Goal: Information Seeking & Learning: Learn about a topic

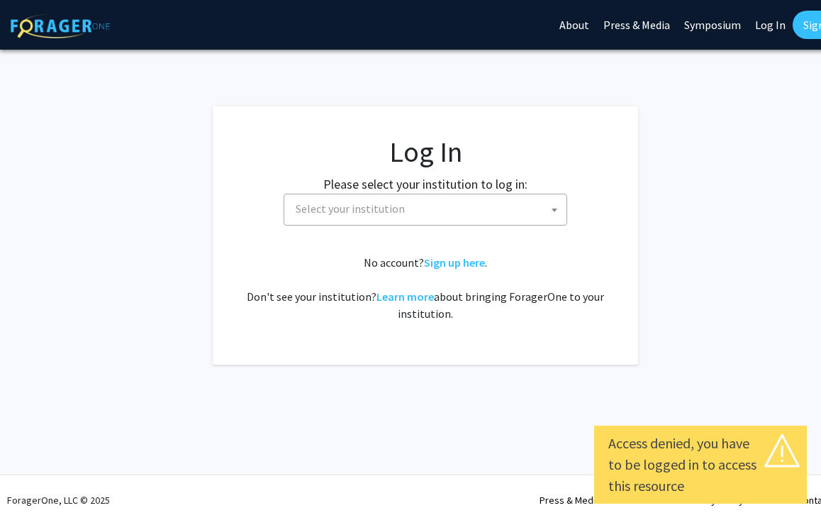
select select
click at [437, 203] on span "Select your institution" at bounding box center [428, 208] width 276 height 29
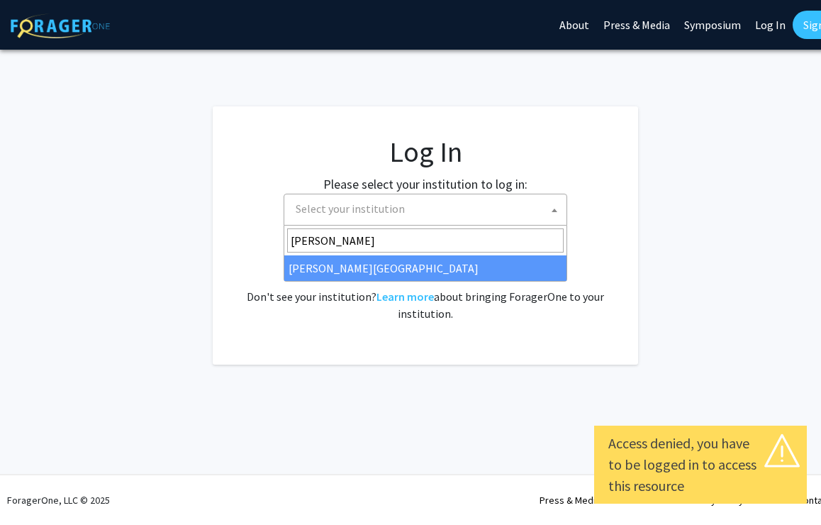
type input "[PERSON_NAME]"
select select "24"
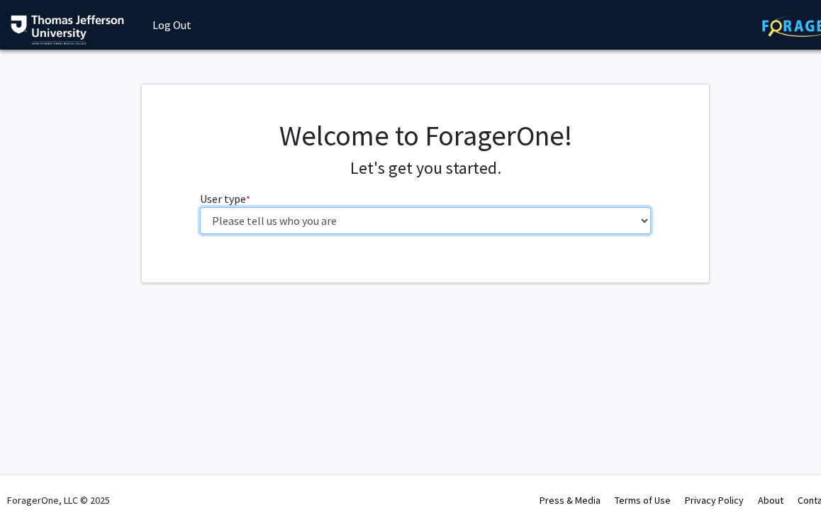
select select "3: doc"
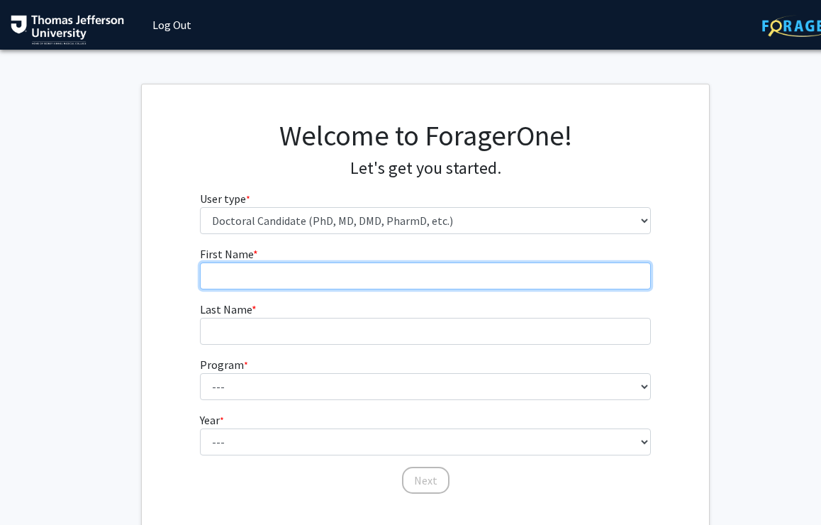
click at [376, 271] on input "First Name * required" at bounding box center [426, 275] width 452 height 27
type input "Lois"
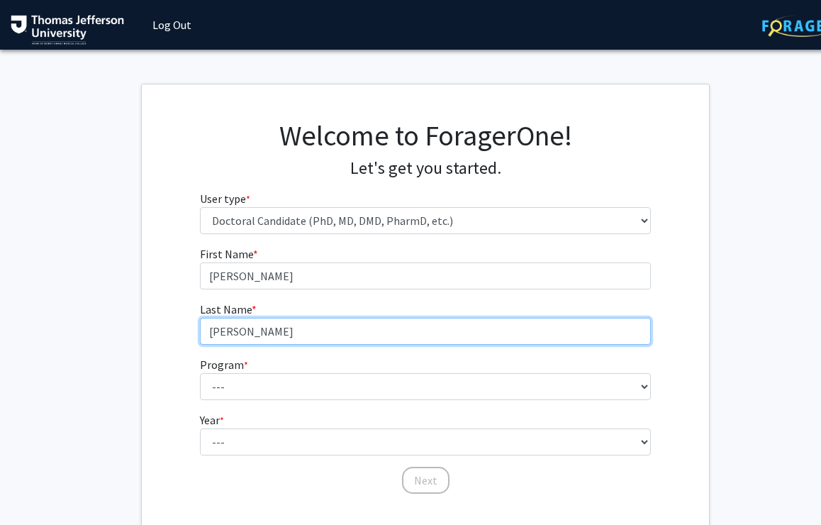
type input "Schwarz"
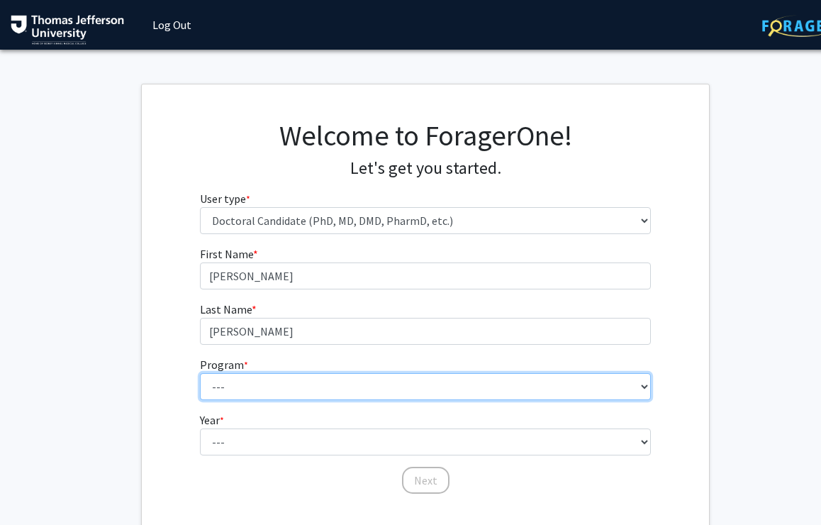
select select "35: 815"
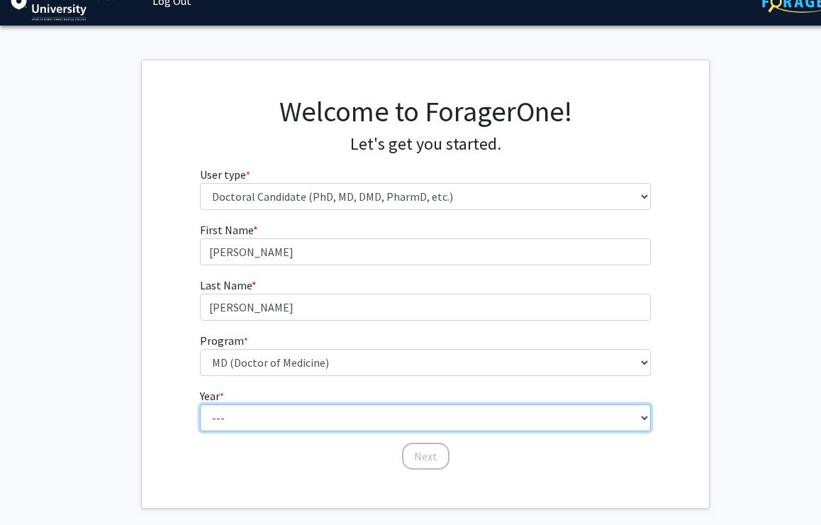
select select "1: first_year"
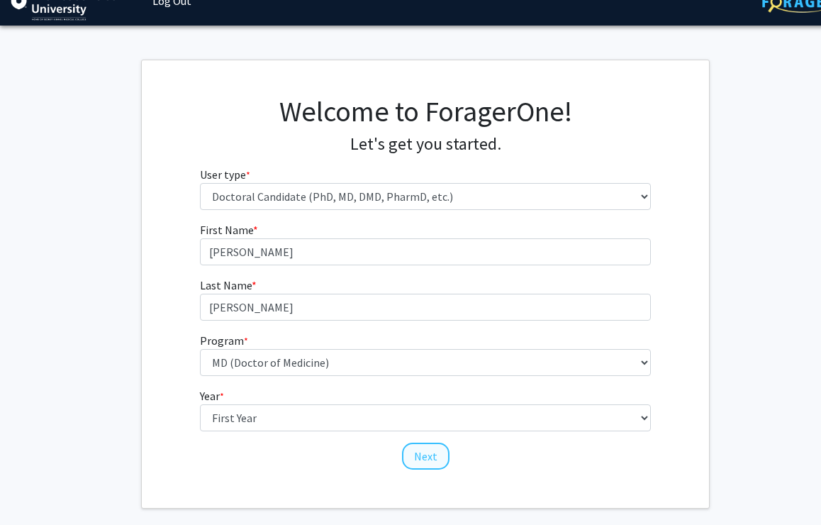
click at [432, 452] on button "Next" at bounding box center [425, 455] width 47 height 27
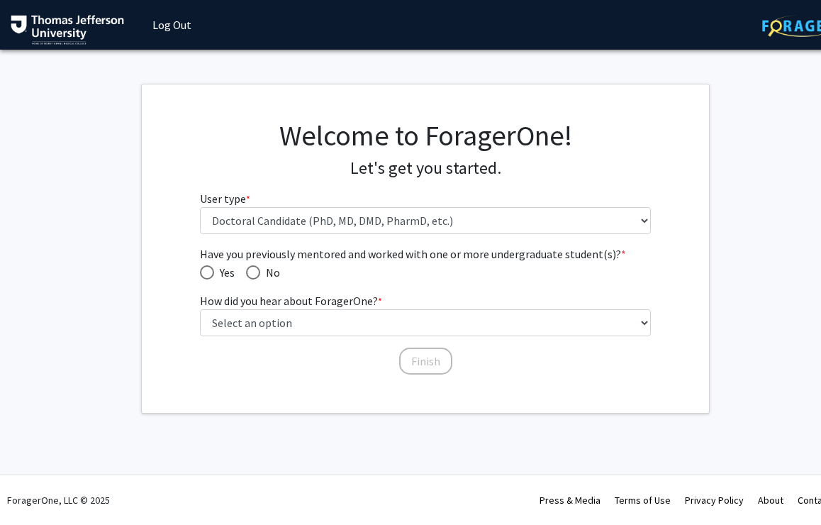
scroll to position [0, 0]
click at [212, 259] on span "Have you previously mentored and worked with one or more undergraduate student(…" at bounding box center [426, 253] width 452 height 17
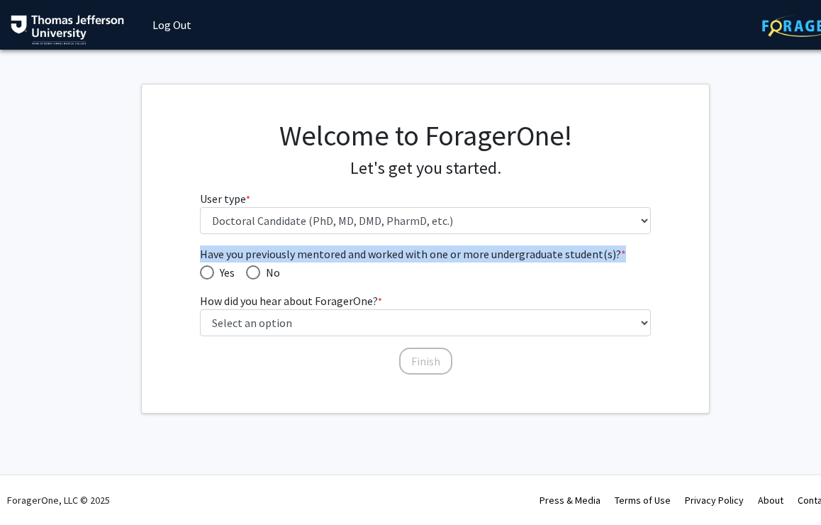
click at [212, 259] on span "Have you previously mentored and worked with one or more undergraduate student(…" at bounding box center [426, 253] width 452 height 17
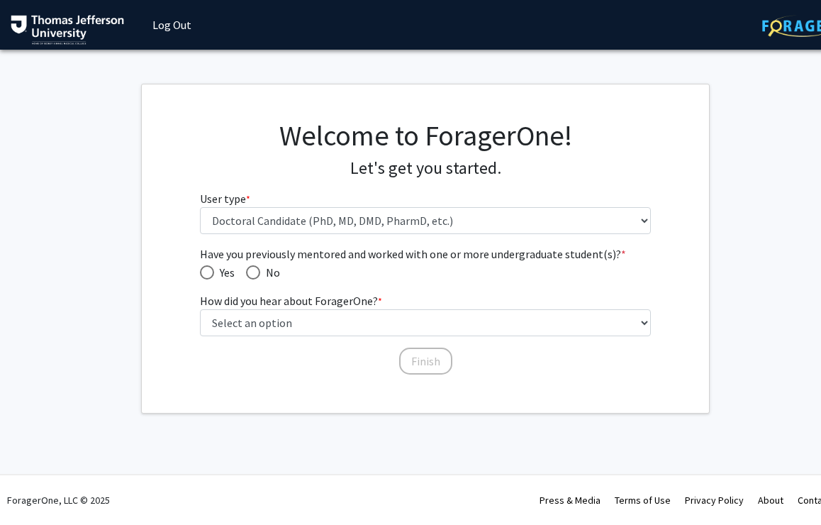
click at [227, 265] on span "Yes" at bounding box center [224, 272] width 21 height 17
click at [214, 265] on input "Yes" at bounding box center [207, 272] width 14 height 14
radio input "true"
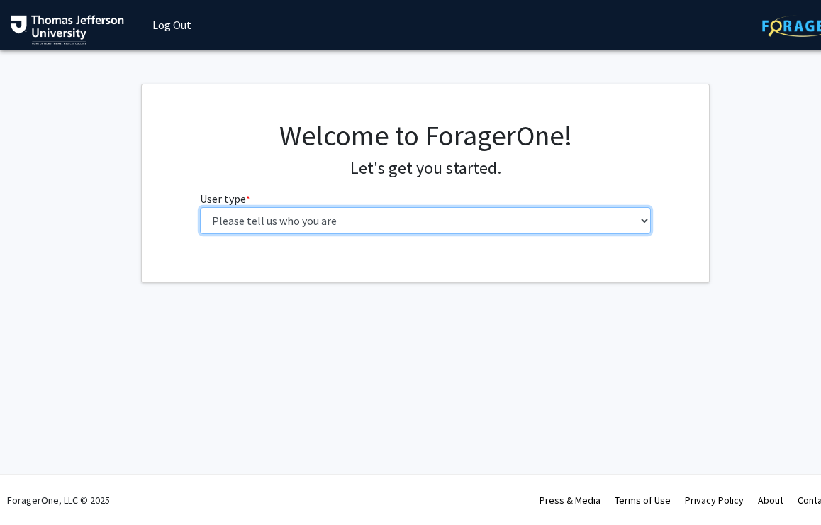
select select "3: doc"
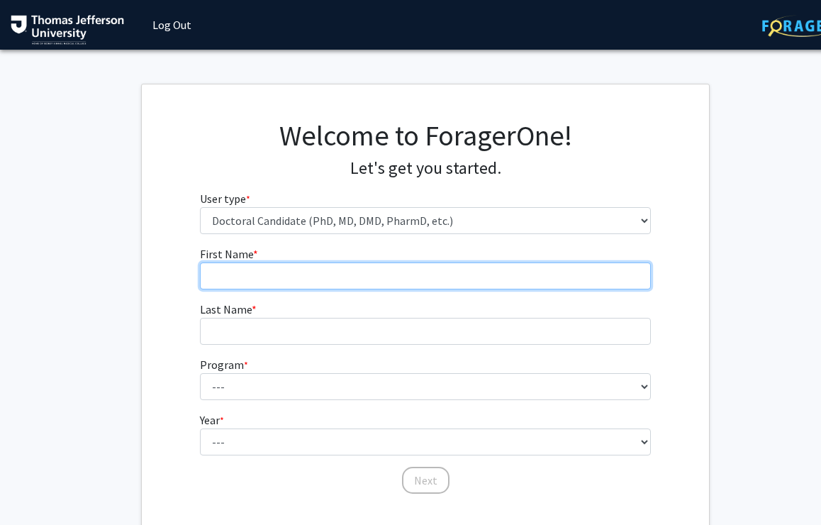
click at [297, 278] on input "First Name * required" at bounding box center [426, 275] width 452 height 27
type input "[PERSON_NAME]"
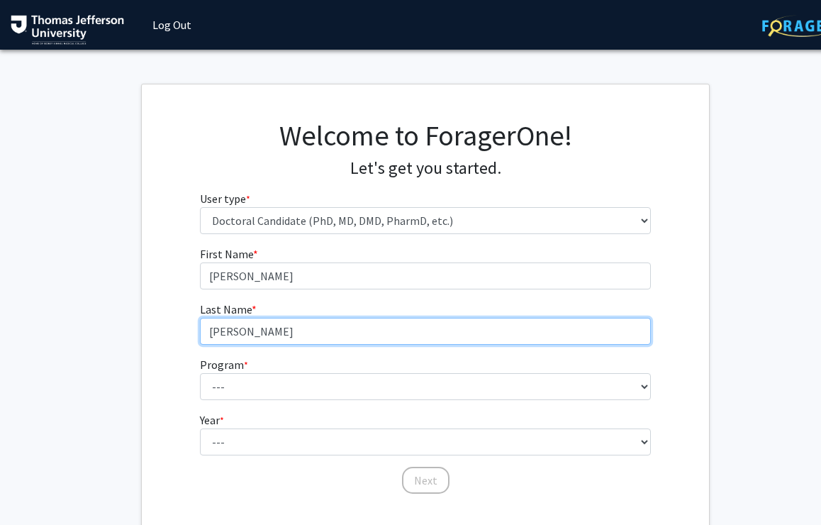
type input "[PERSON_NAME]"
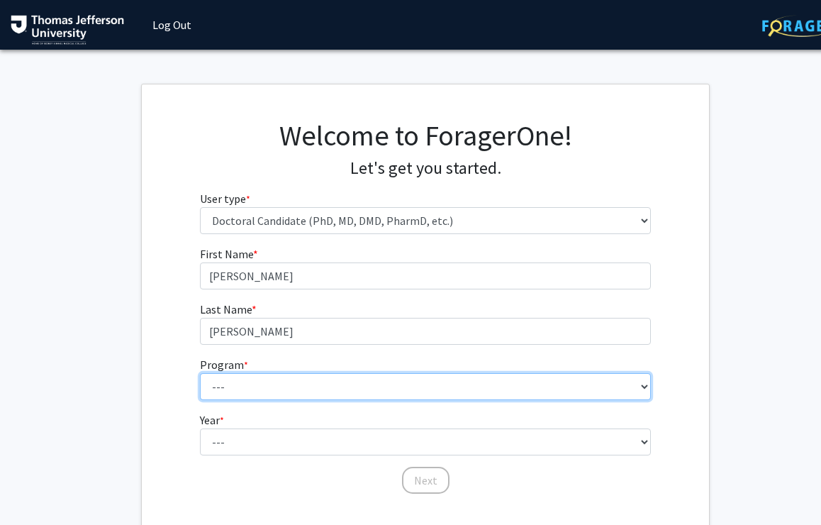
select select "35: 815"
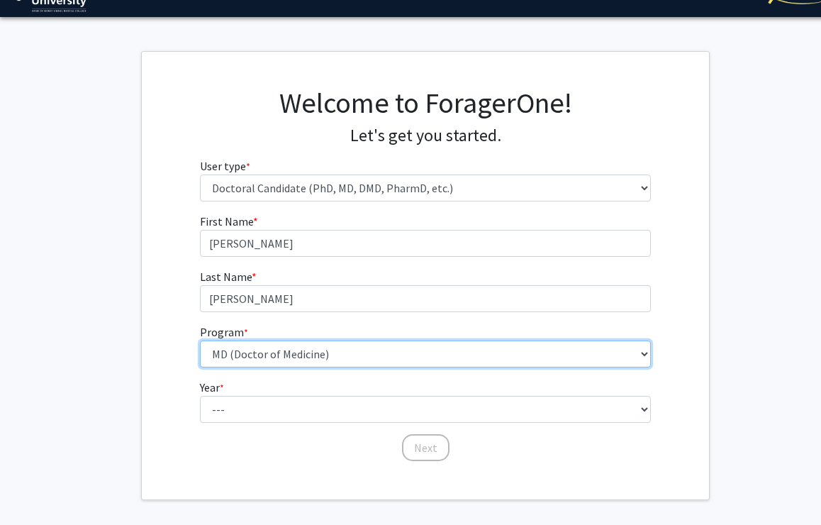
scroll to position [42, 0]
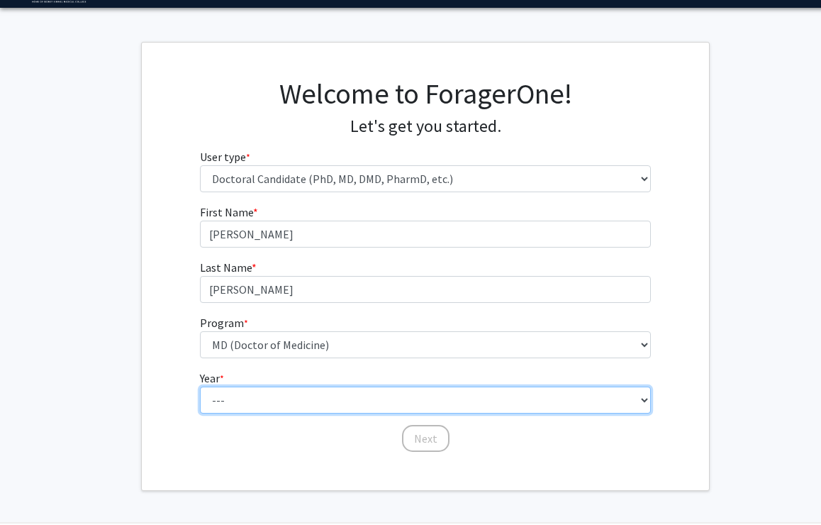
select select "1: first_year"
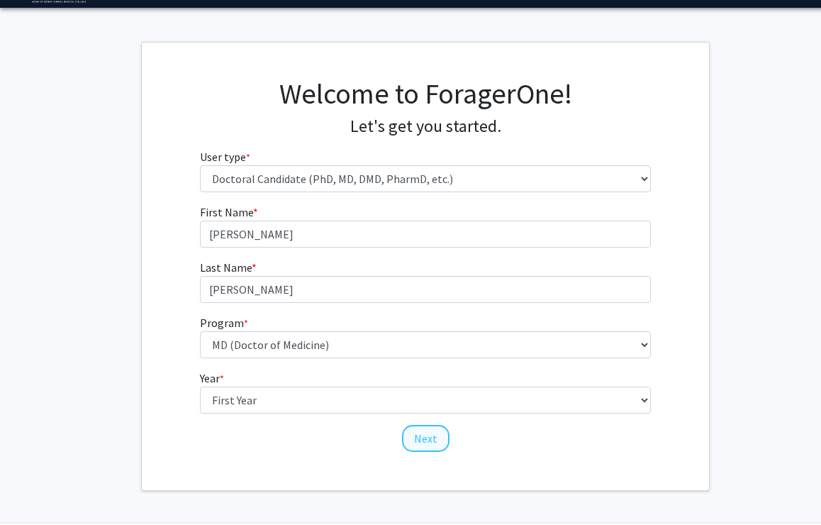
click at [422, 437] on button "Next" at bounding box center [425, 438] width 47 height 27
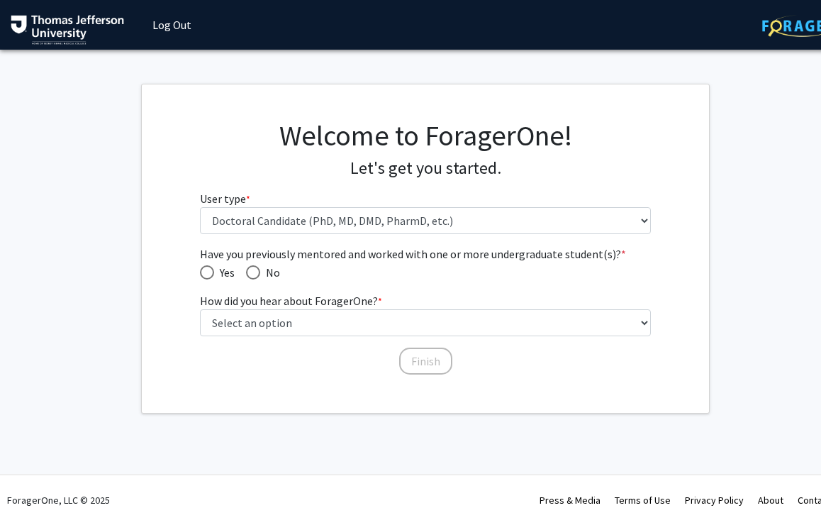
scroll to position [0, 0]
click at [218, 272] on span "Yes" at bounding box center [224, 272] width 21 height 17
click at [214, 272] on input "Yes" at bounding box center [207, 272] width 14 height 14
radio input "true"
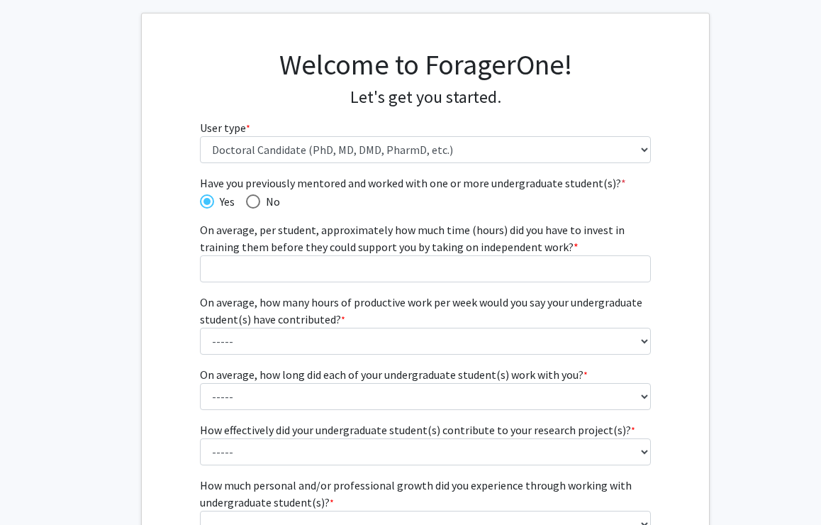
scroll to position [72, 0]
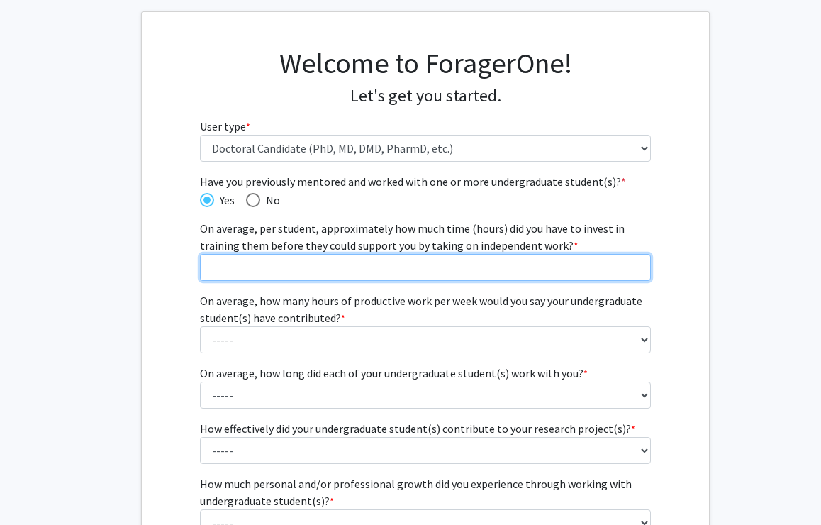
click at [315, 267] on input "On average, per student, approximately how much time (hours) did you have to in…" at bounding box center [426, 267] width 452 height 27
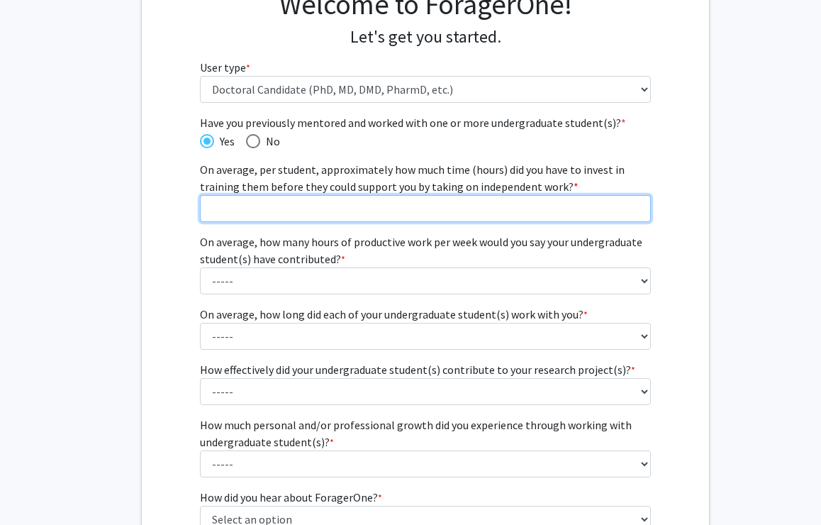
scroll to position [132, 0]
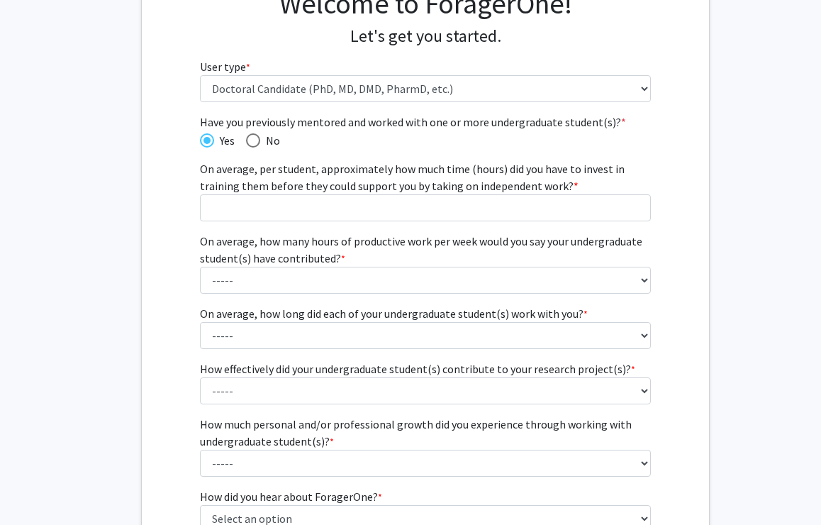
click at [247, 147] on label "No" at bounding box center [263, 140] width 34 height 17
click at [247, 147] on input "No" at bounding box center [253, 140] width 14 height 14
radio input "true"
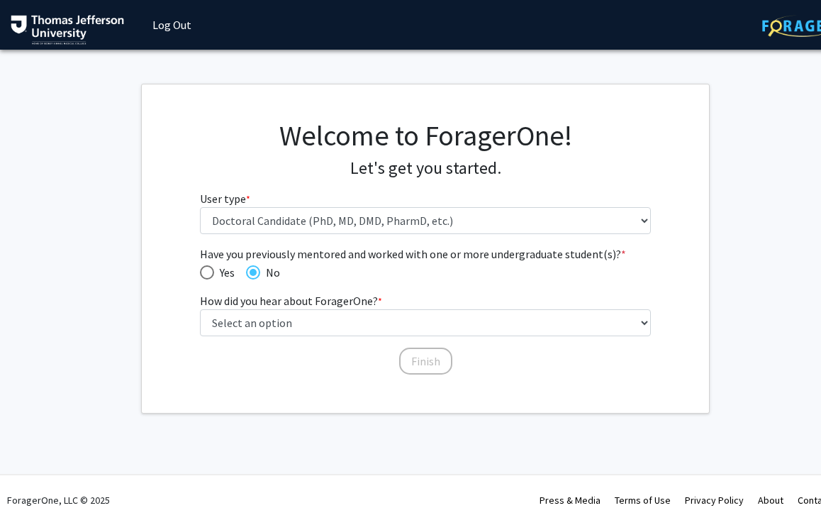
scroll to position [0, 0]
click at [430, 381] on div "Welcome to ForagerOne! Let's get you started. User type * required Please tell …" at bounding box center [425, 248] width 567 height 328
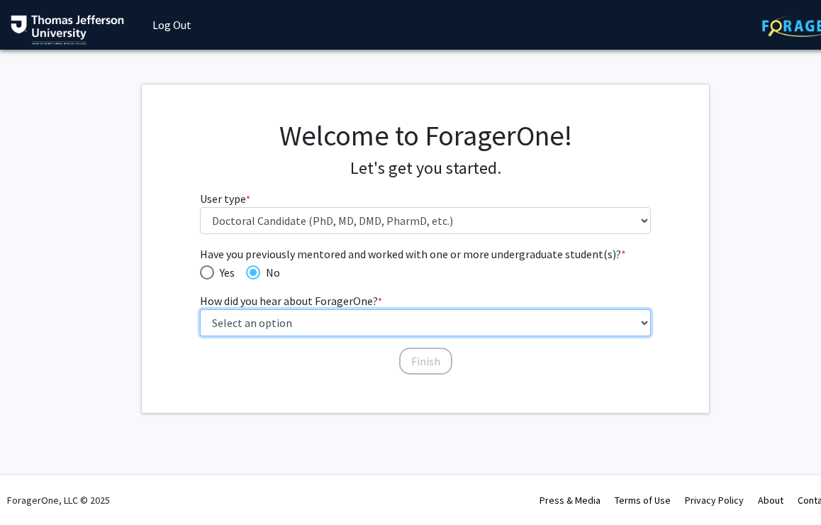
select select "3: university_website"
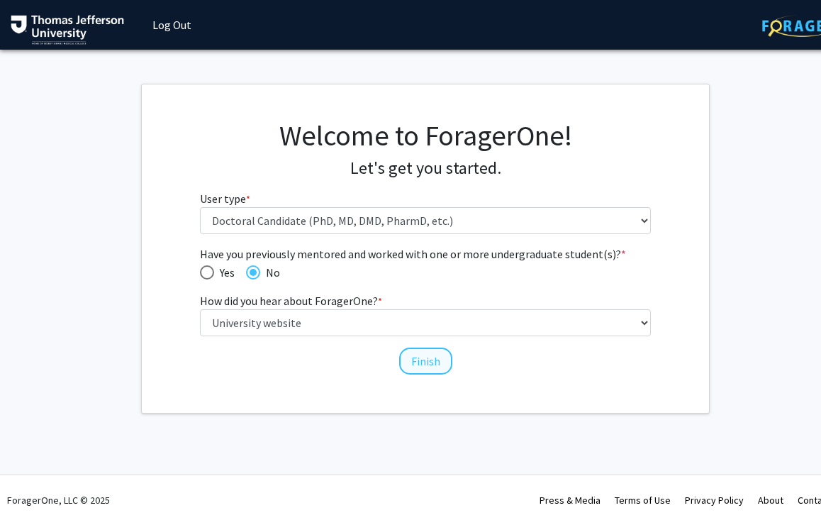
click at [422, 354] on button "Finish" at bounding box center [425, 360] width 53 height 27
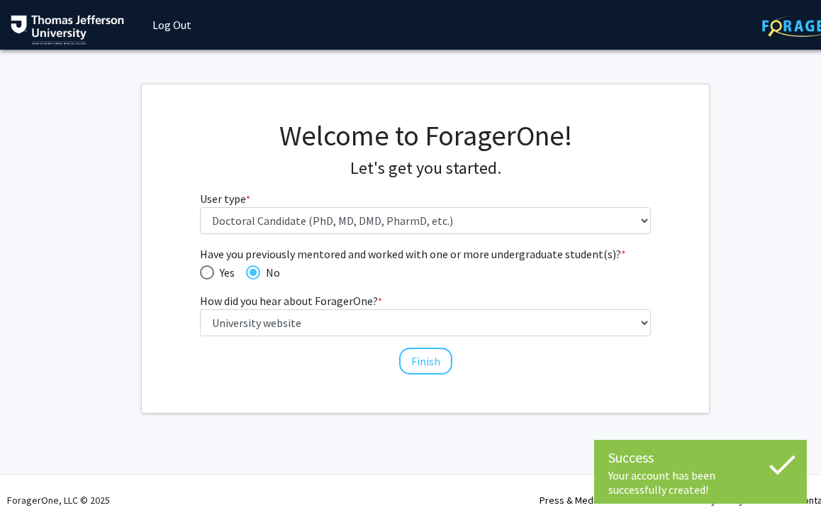
scroll to position [1, 0]
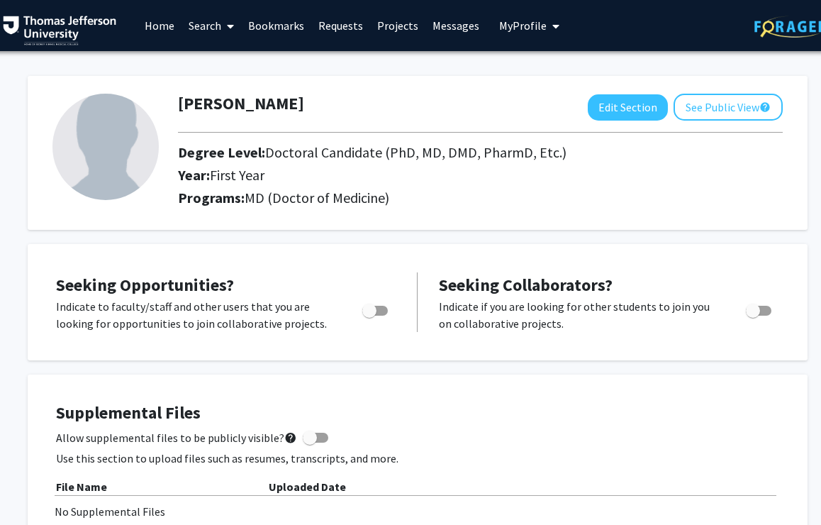
scroll to position [0, 8]
click at [529, 18] on button "My Profile" at bounding box center [529, 25] width 69 height 51
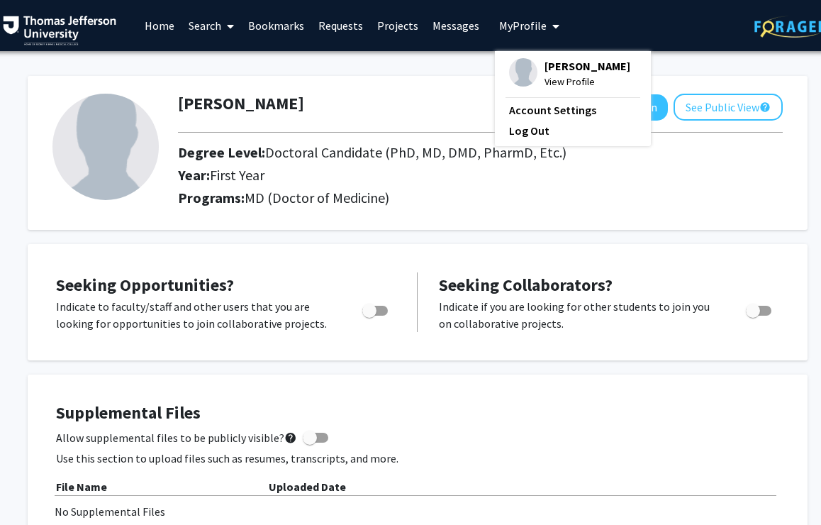
click at [529, 18] on button "My Profile" at bounding box center [529, 25] width 69 height 51
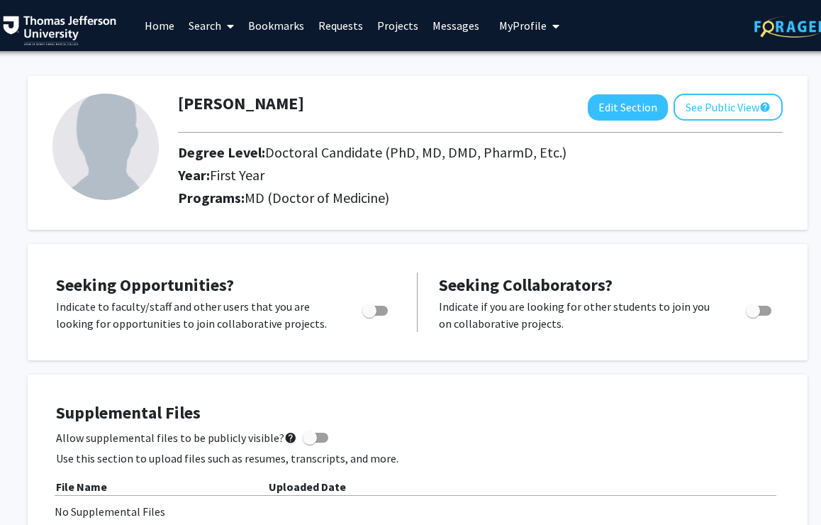
click at [218, 33] on link "Search" at bounding box center [211, 26] width 60 height 50
click at [230, 72] on span "Faculty/Staff" at bounding box center [233, 65] width 104 height 28
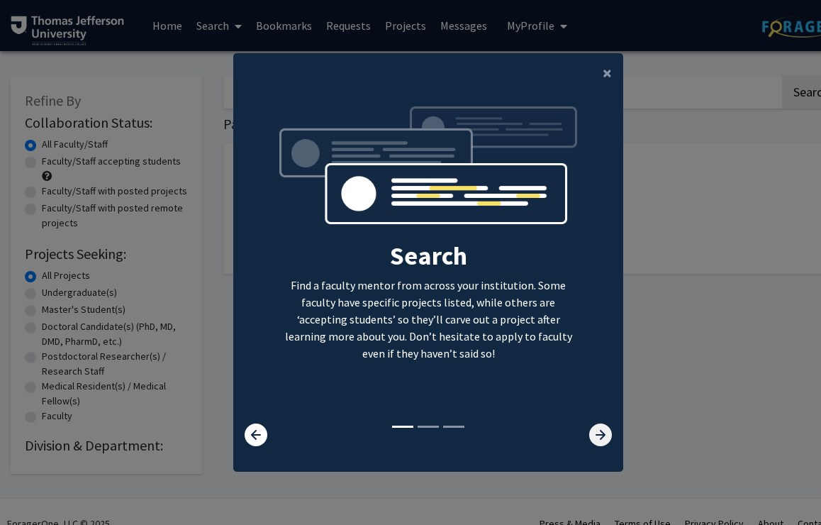
click at [591, 435] on icon at bounding box center [600, 434] width 23 height 23
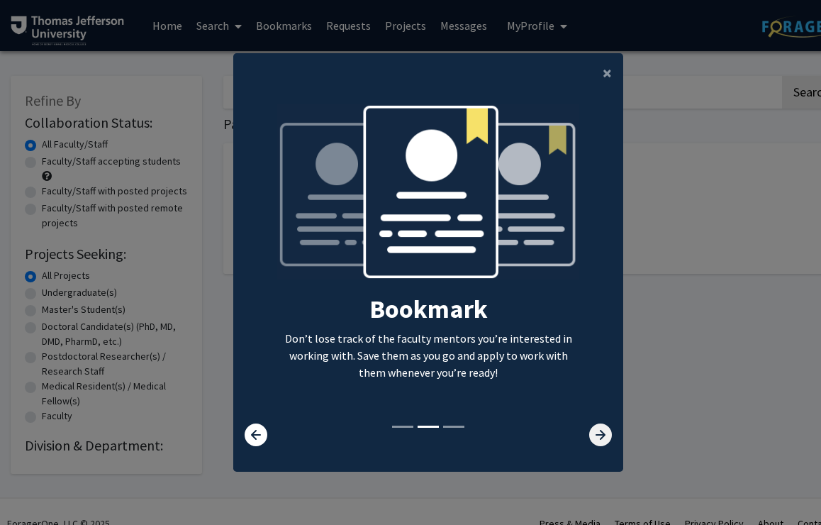
click at [592, 435] on icon at bounding box center [600, 434] width 23 height 23
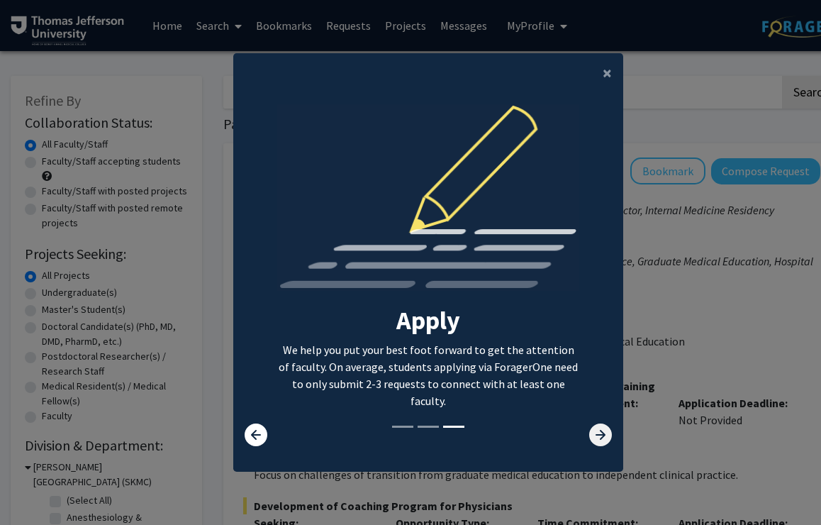
click at [592, 435] on icon at bounding box center [600, 434] width 23 height 23
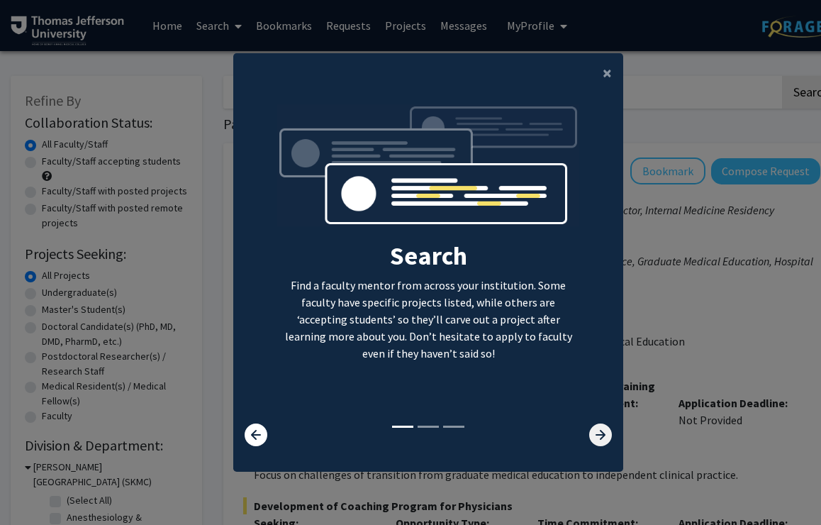
click at [593, 435] on icon at bounding box center [600, 434] width 23 height 23
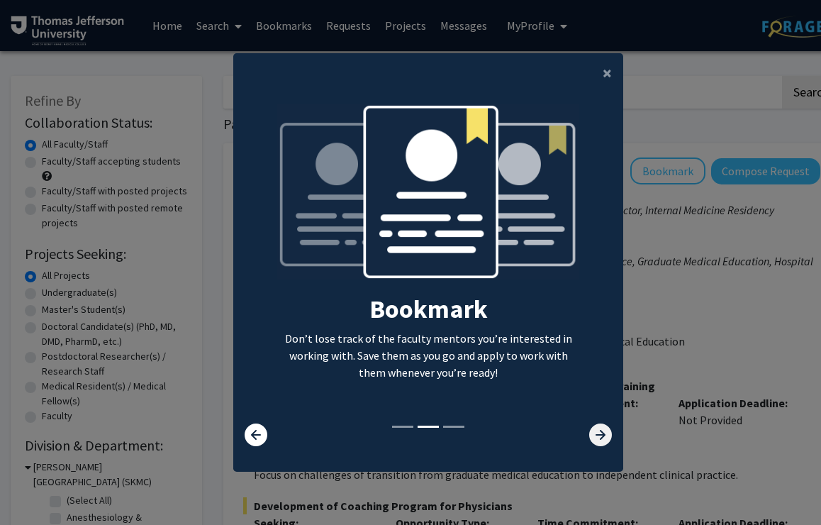
click at [602, 444] on icon at bounding box center [600, 434] width 23 height 23
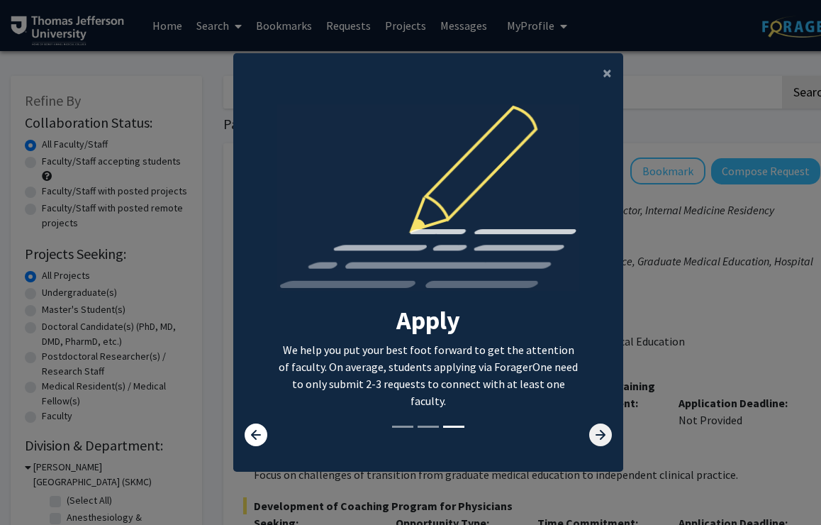
click at [600, 444] on icon at bounding box center [600, 434] width 23 height 23
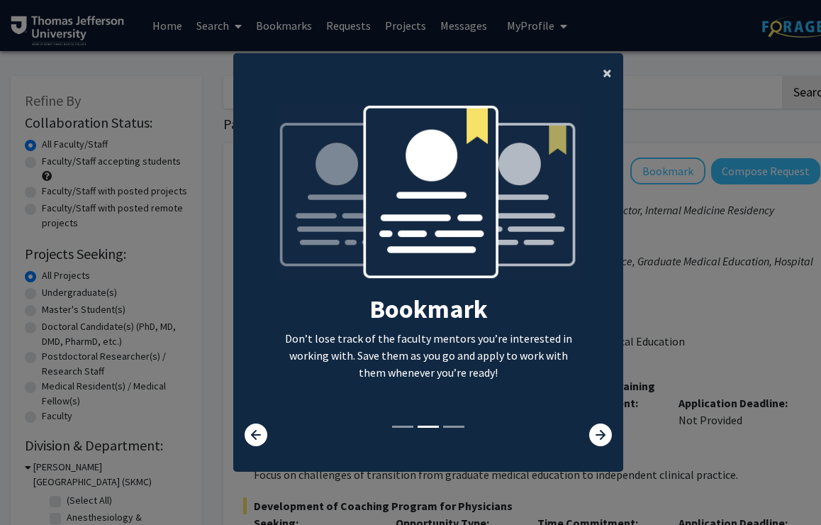
click at [612, 68] on button "×" at bounding box center [607, 73] width 32 height 40
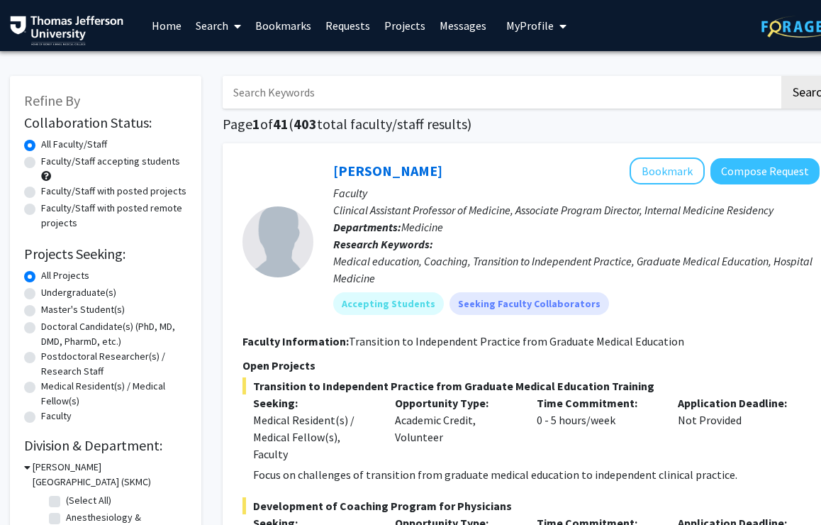
scroll to position [0, 1]
click at [41, 325] on label "Doctoral Candidate(s) (PhD, MD, DMD, PharmD, etc.)" at bounding box center [114, 334] width 146 height 30
click at [41, 325] on input "Doctoral Candidate(s) (PhD, MD, DMD, PharmD, etc.)" at bounding box center [45, 323] width 9 height 9
radio input "true"
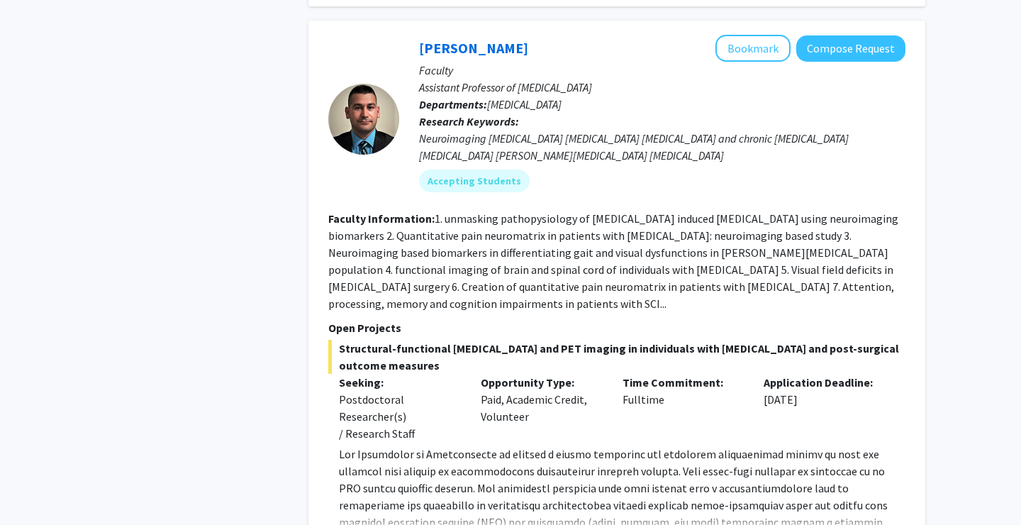
scroll to position [717, 0]
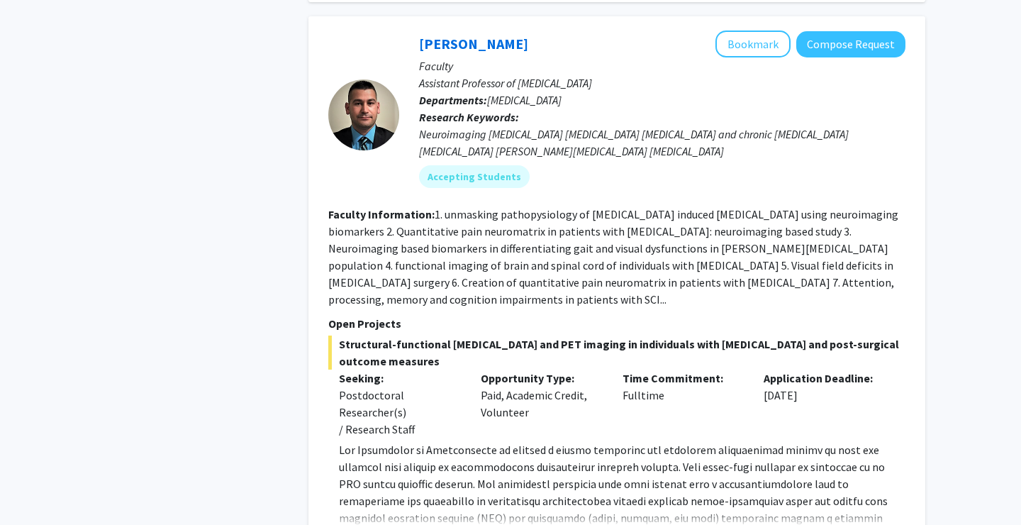
click at [488, 300] on fg-read-more "1. unmasking pathopysiology of [MEDICAL_DATA] induced [MEDICAL_DATA] using neur…" at bounding box center [613, 256] width 570 height 99
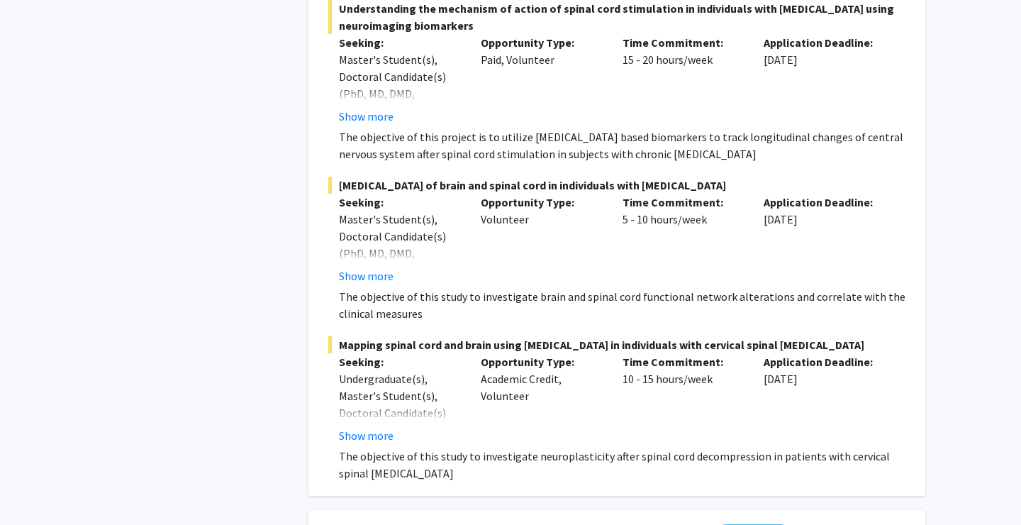
scroll to position [1481, 0]
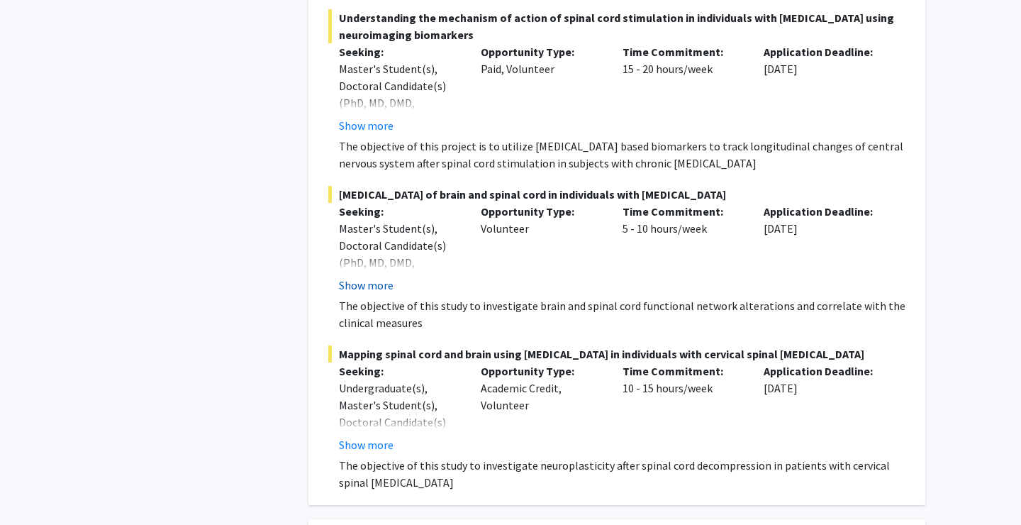
click at [390, 285] on button "Show more" at bounding box center [366, 284] width 55 height 17
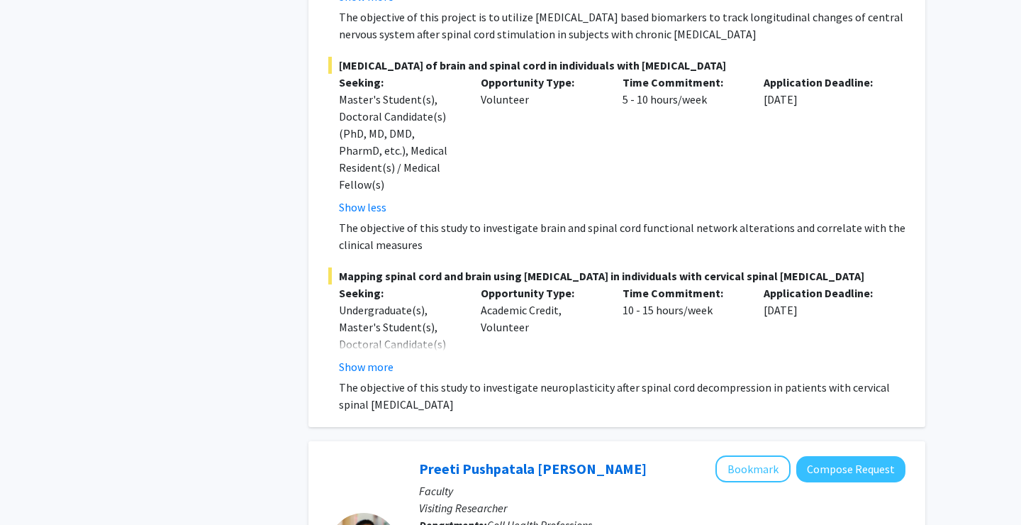
scroll to position [1613, 0]
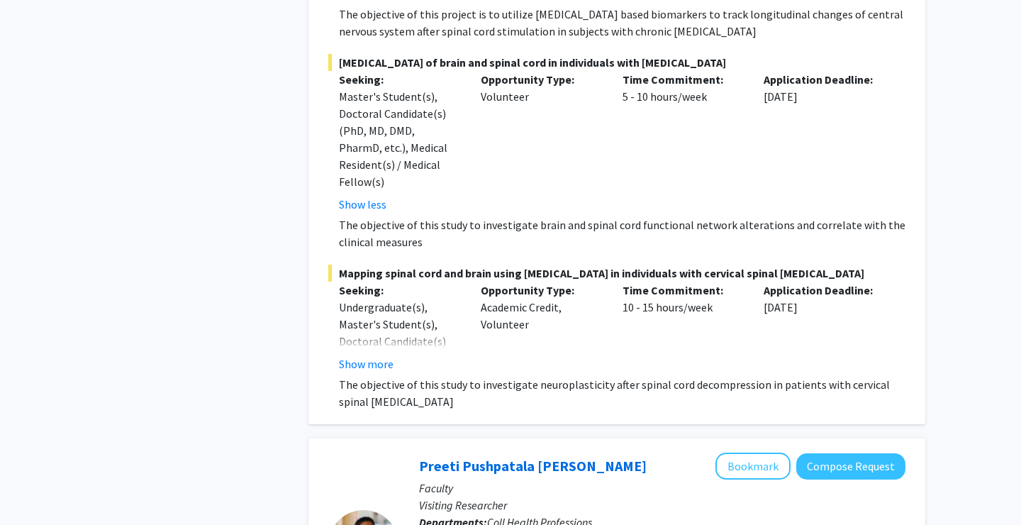
click at [391, 330] on div "Undergraduate(s), Master's Student(s), Doctoral Candidate(s) (PhD, MD, DMD, Pha…" at bounding box center [399, 357] width 121 height 119
click at [381, 355] on button "Show more" at bounding box center [366, 363] width 55 height 17
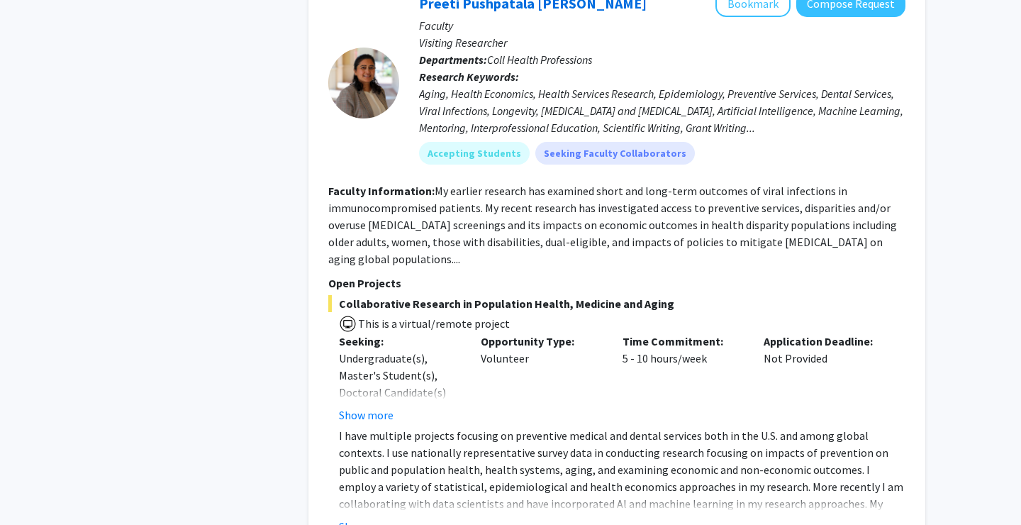
scroll to position [2151, 0]
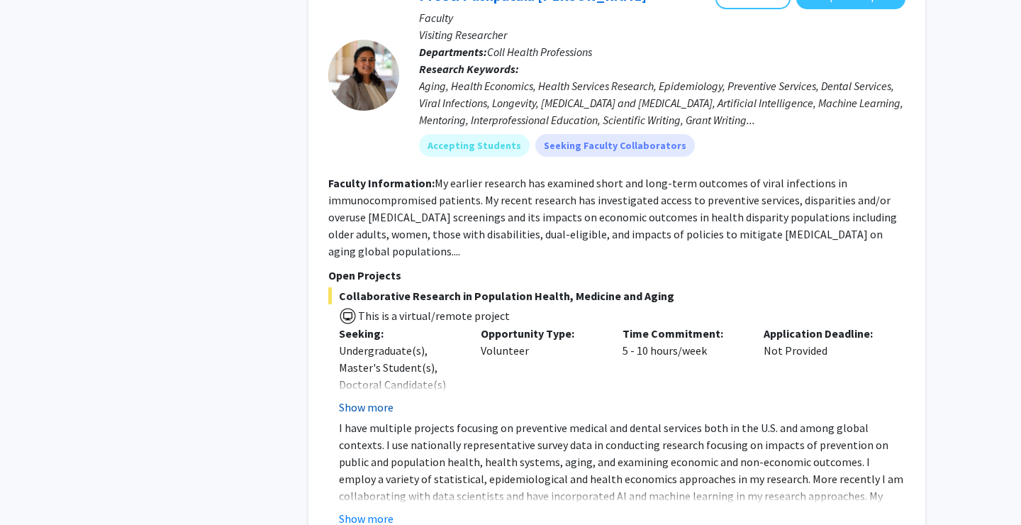
click at [372, 398] on button "Show more" at bounding box center [366, 406] width 55 height 17
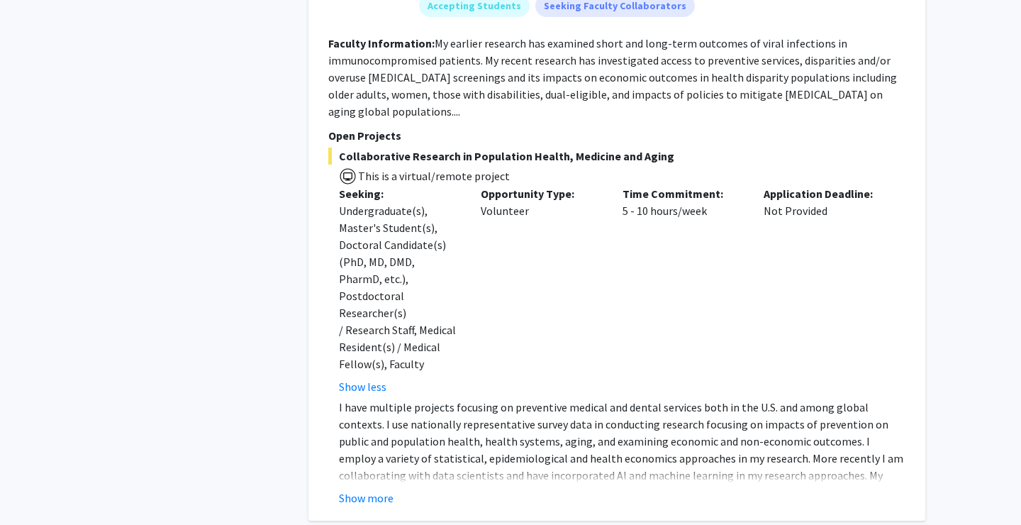
scroll to position [2301, 0]
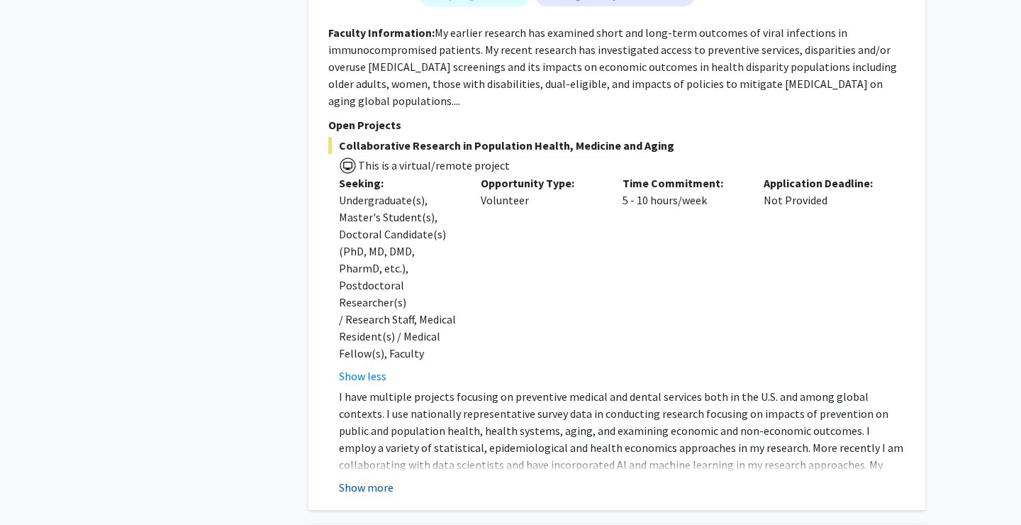
click at [359, 478] on button "Show more" at bounding box center [366, 486] width 55 height 17
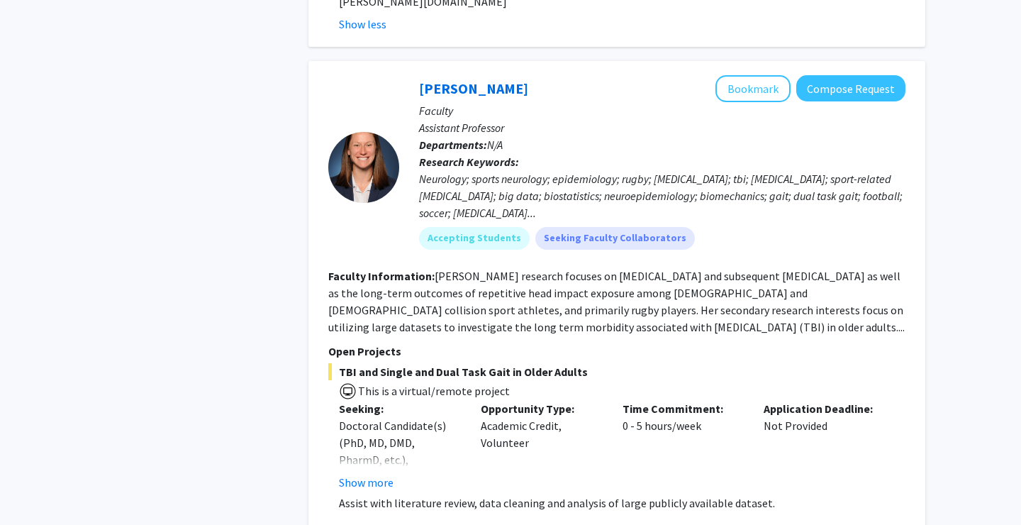
scroll to position [2870, 0]
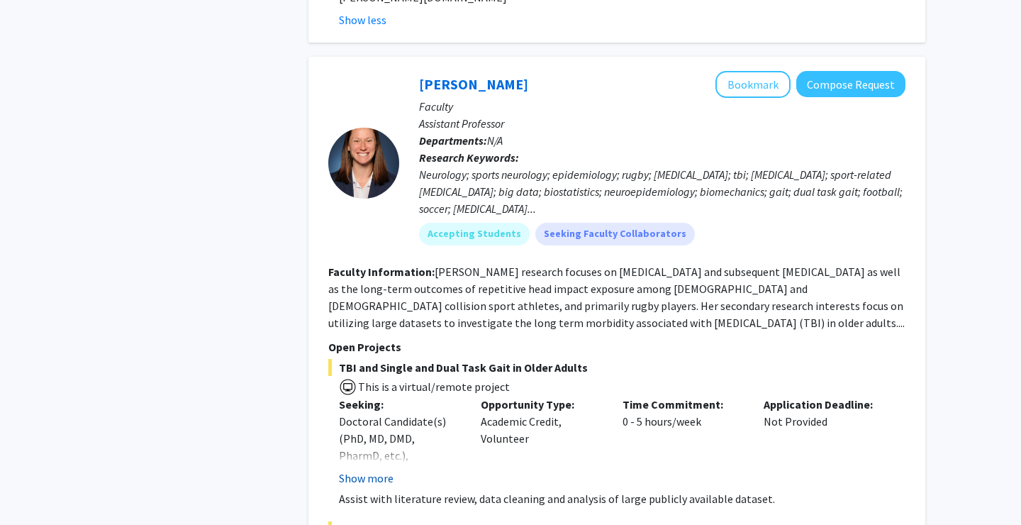
click at [374, 469] on button "Show more" at bounding box center [366, 477] width 55 height 17
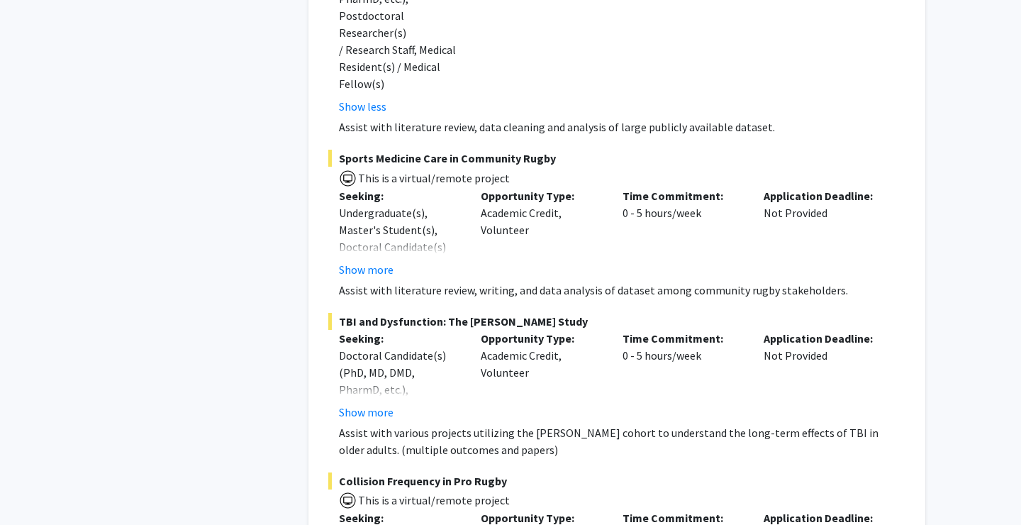
scroll to position [3323, 0]
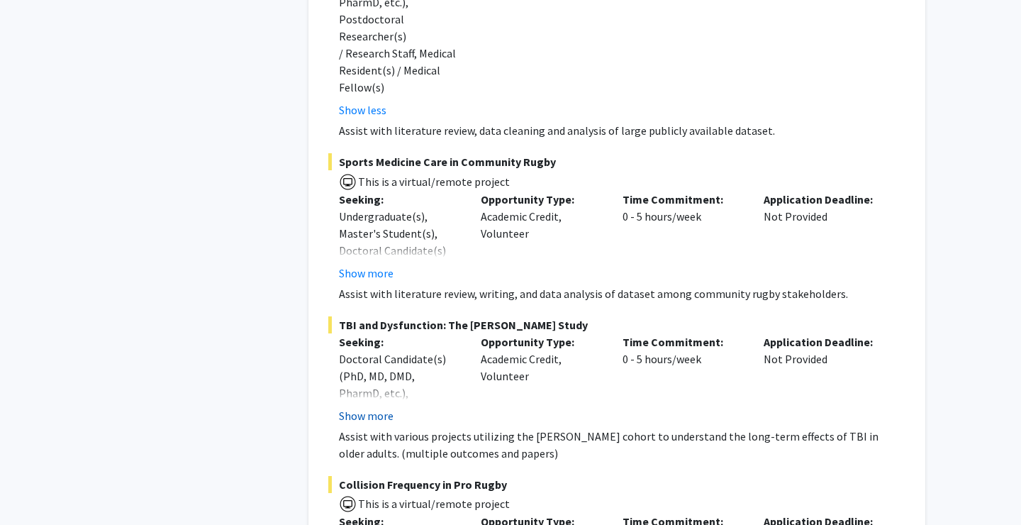
click at [374, 407] on button "Show more" at bounding box center [366, 415] width 55 height 17
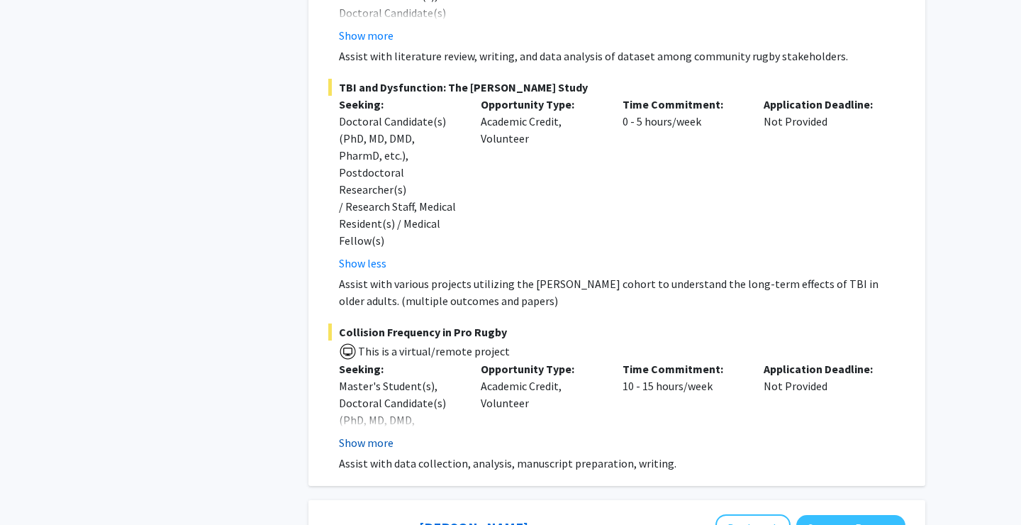
click at [376, 434] on button "Show more" at bounding box center [366, 442] width 55 height 17
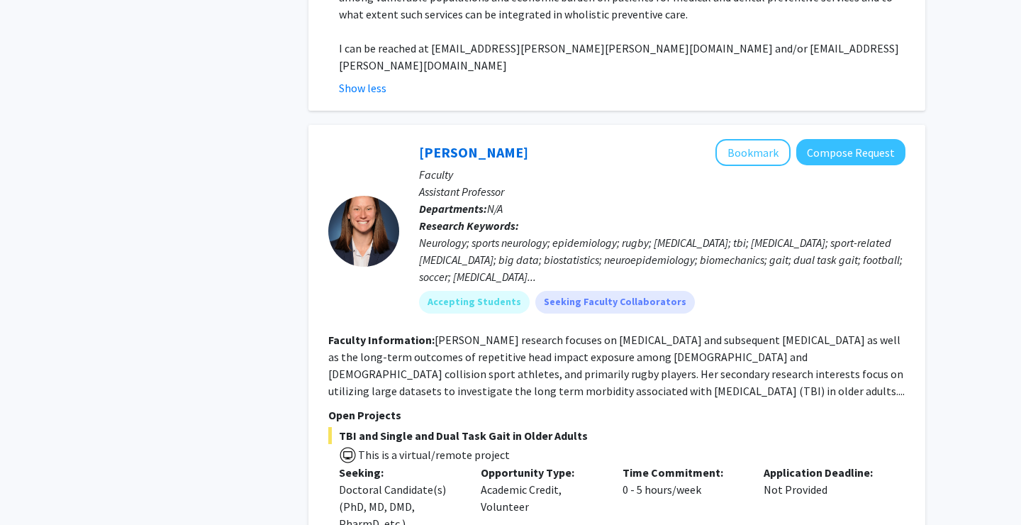
scroll to position [2803, 0]
click at [750, 138] on button "Bookmark" at bounding box center [752, 151] width 75 height 27
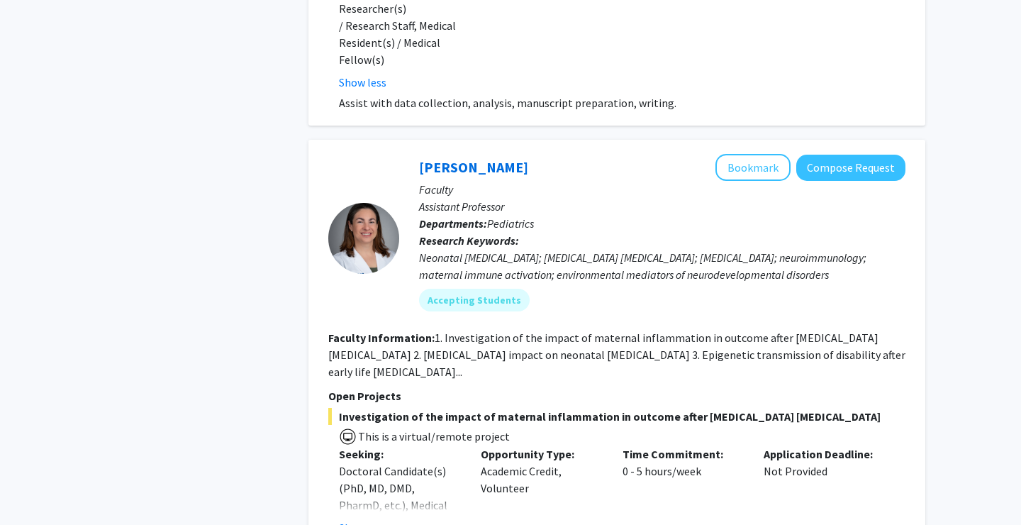
scroll to position [4030, 0]
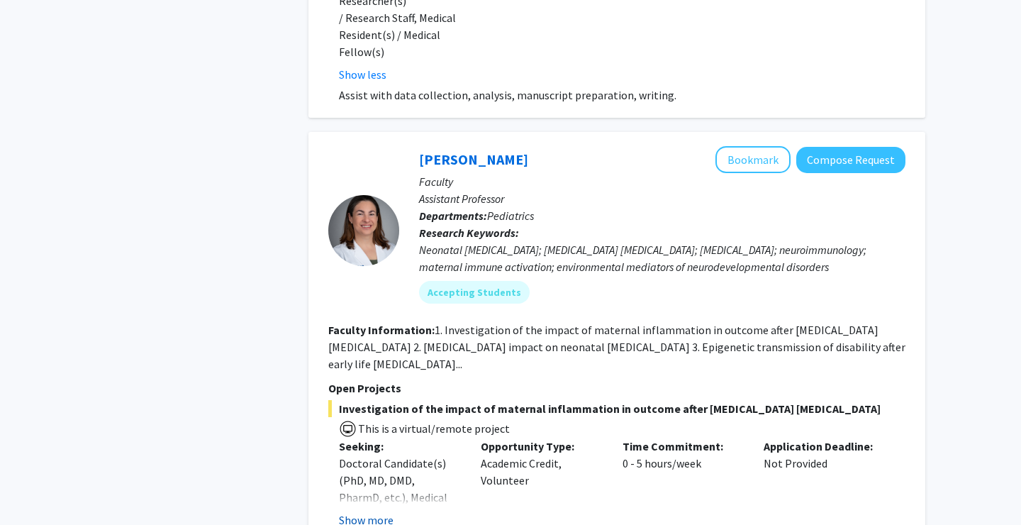
click at [362, 511] on button "Show more" at bounding box center [366, 519] width 55 height 17
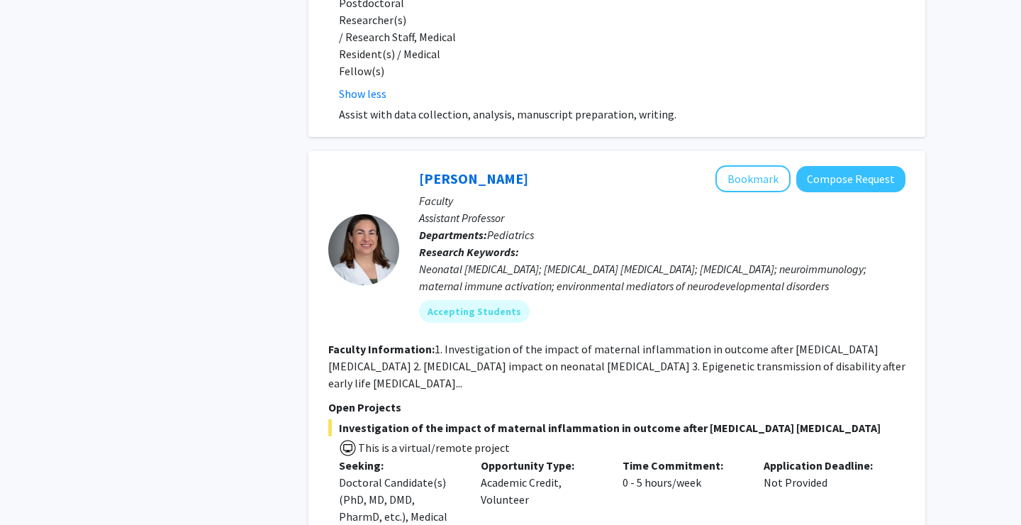
scroll to position [3872, 0]
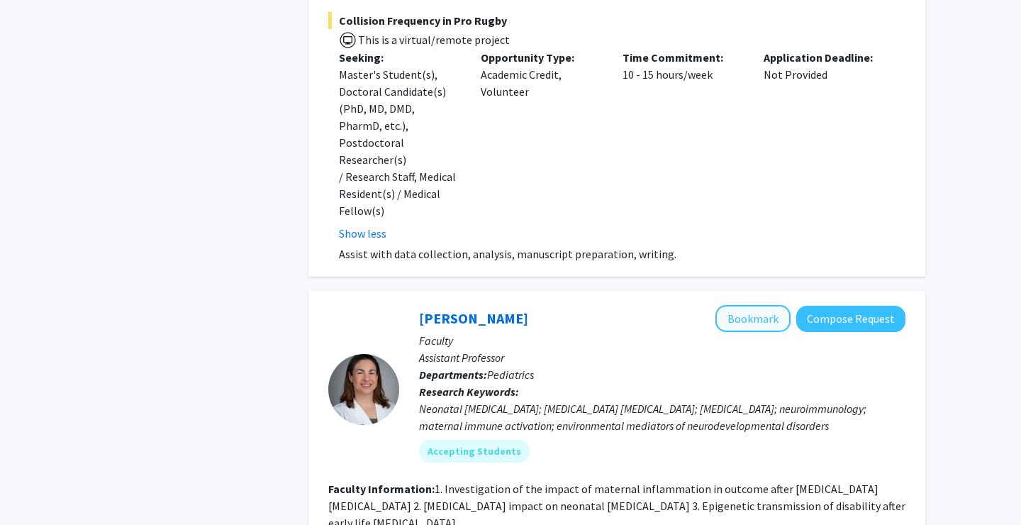
click at [770, 305] on button "Bookmark" at bounding box center [752, 318] width 75 height 27
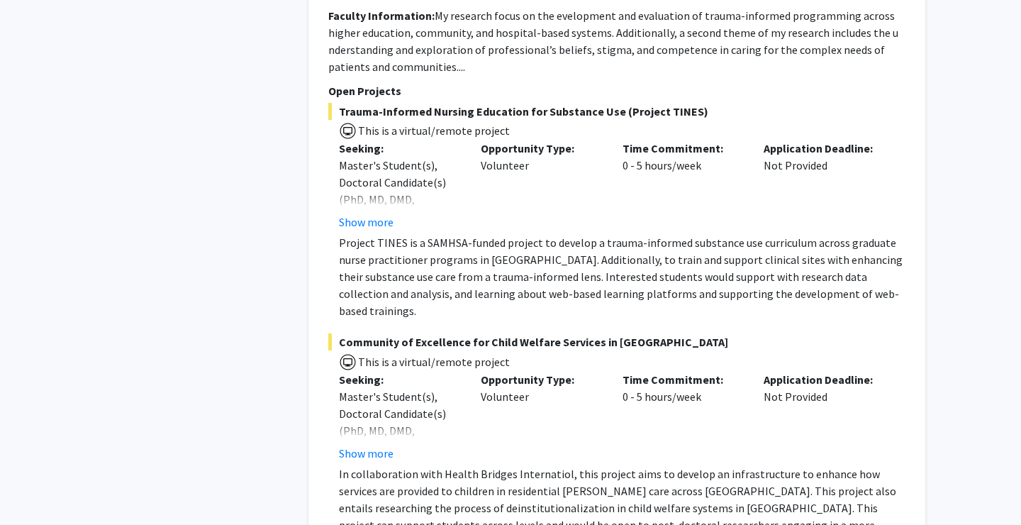
scroll to position [8976, 0]
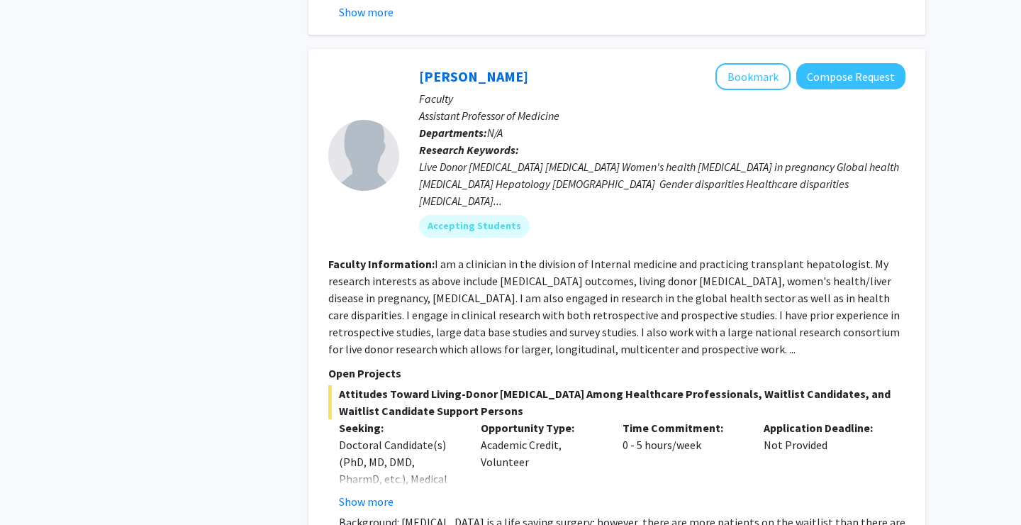
scroll to position [1004, 0]
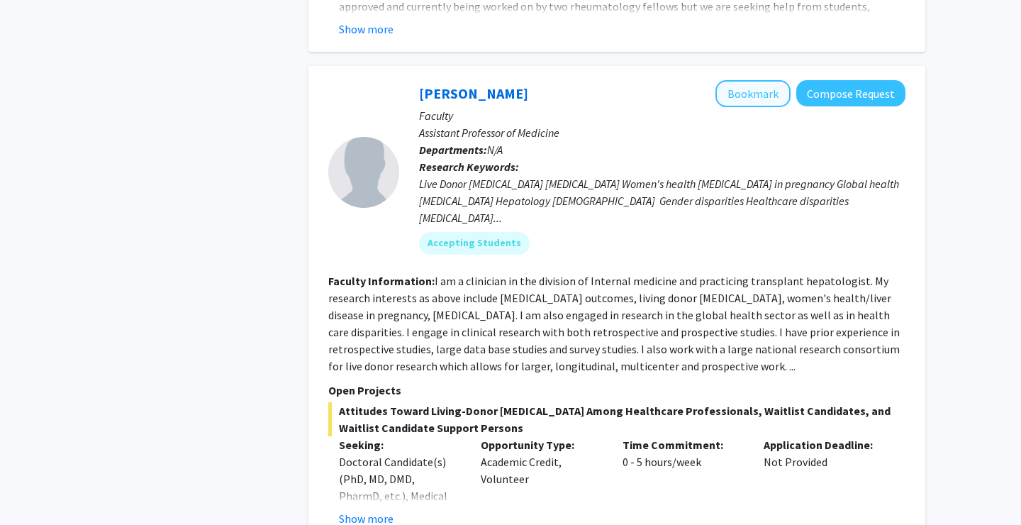
click at [765, 106] on button "Bookmark" at bounding box center [752, 93] width 75 height 27
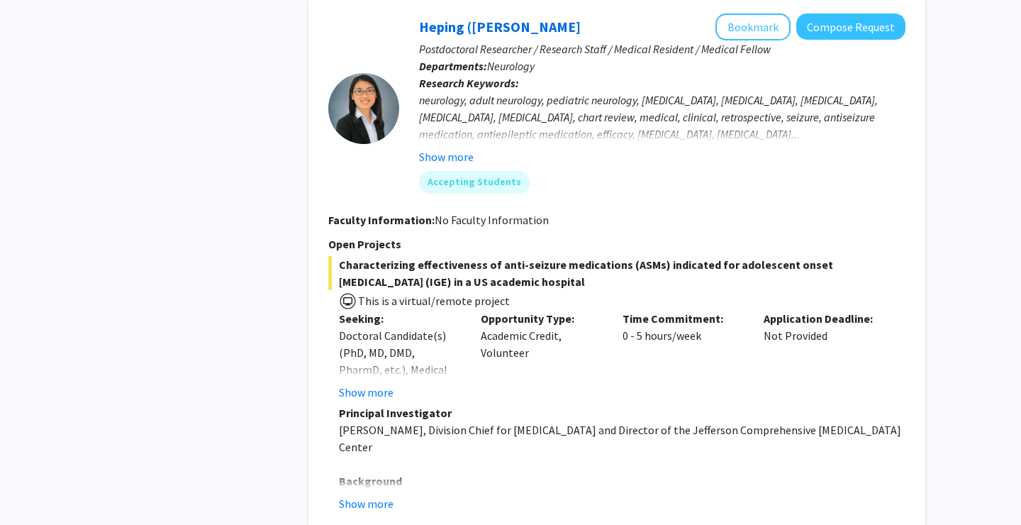
scroll to position [2748, 0]
click at [379, 493] on button "Show more" at bounding box center [366, 501] width 55 height 17
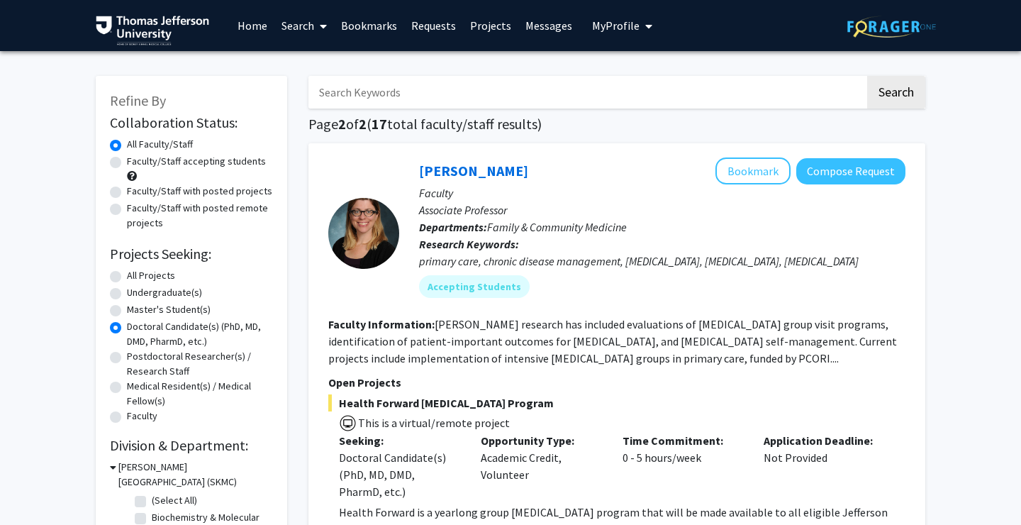
scroll to position [0, 0]
click at [307, 23] on link "Search" at bounding box center [304, 26] width 60 height 50
click at [467, 33] on link "Projects" at bounding box center [490, 26] width 55 height 50
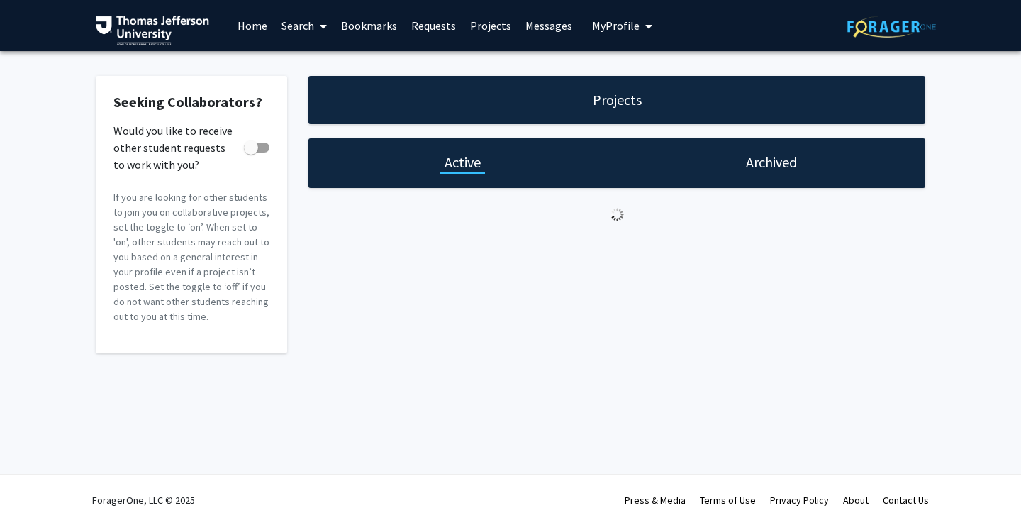
click at [486, 26] on link "Projects" at bounding box center [490, 26] width 55 height 50
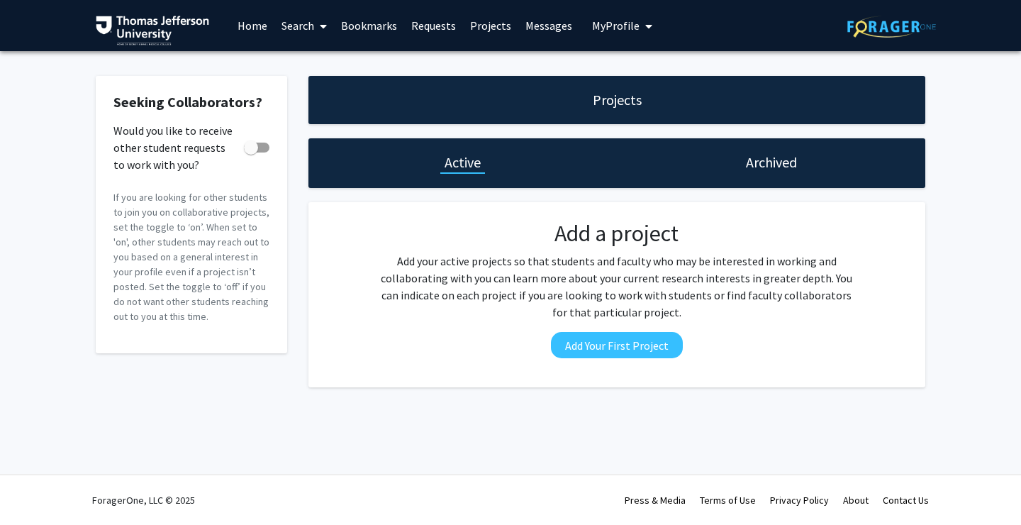
click at [586, 115] on div "Projects" at bounding box center [616, 100] width 617 height 48
click at [382, 25] on link "Bookmarks" at bounding box center [369, 26] width 70 height 50
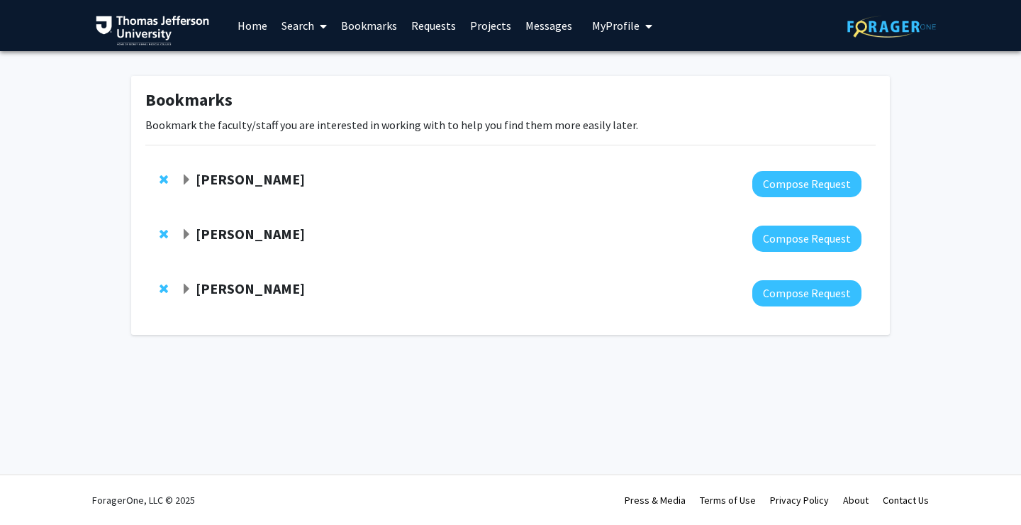
click at [291, 34] on link "Search" at bounding box center [304, 26] width 60 height 50
click at [260, 33] on link "Home" at bounding box center [252, 26] width 44 height 50
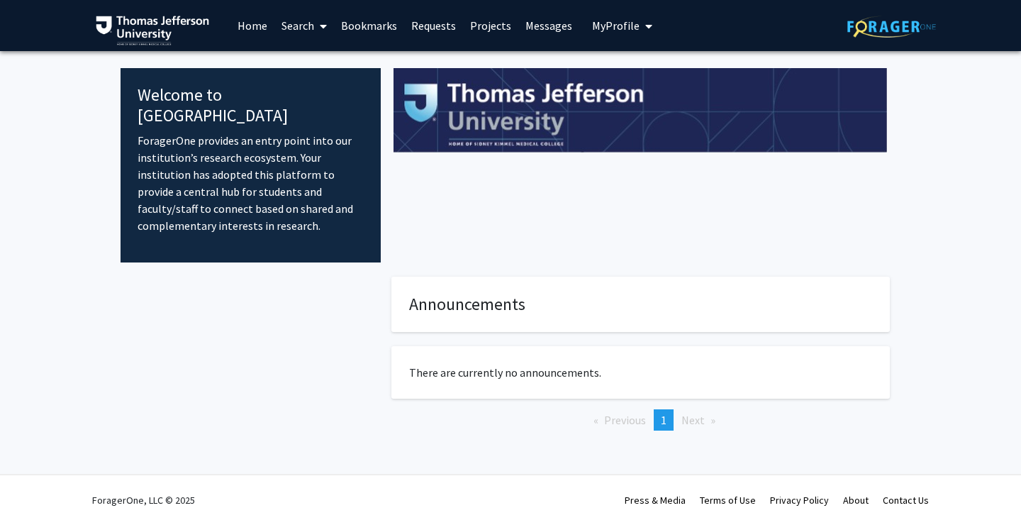
click at [476, 294] on h4 "Announcements" at bounding box center [640, 304] width 463 height 21
click at [606, 19] on span "My Profile" at bounding box center [615, 25] width 47 height 14
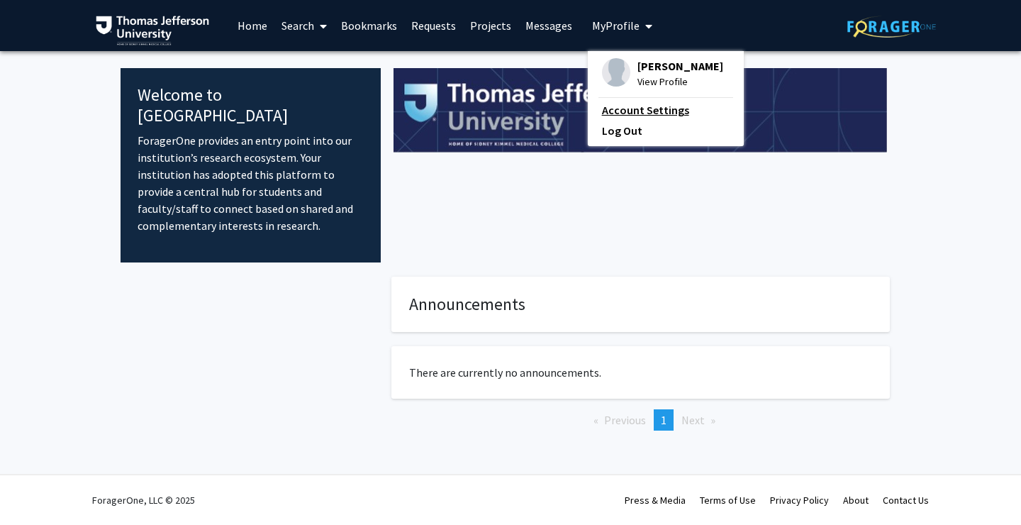
click at [634, 113] on link "Account Settings" at bounding box center [666, 109] width 128 height 17
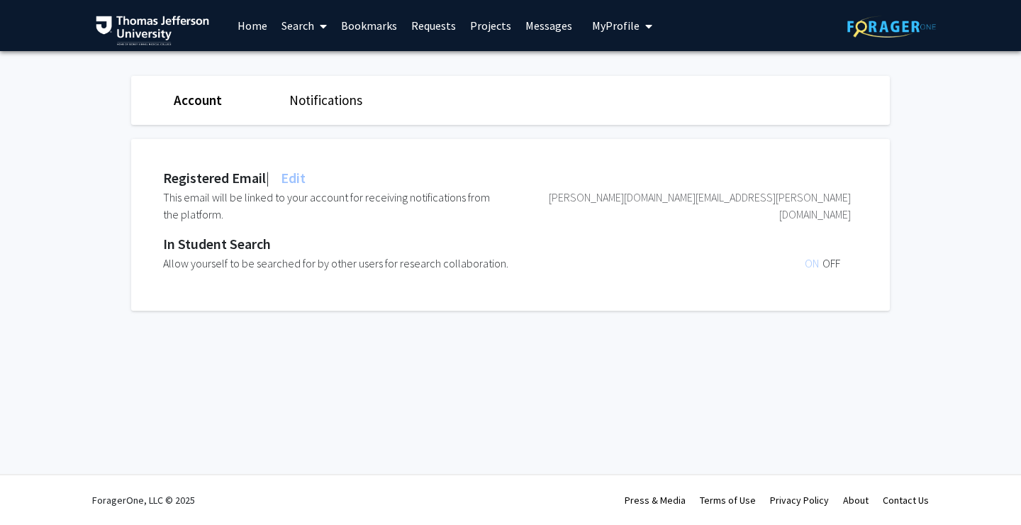
click at [482, 28] on link "Projects" at bounding box center [490, 26] width 55 height 50
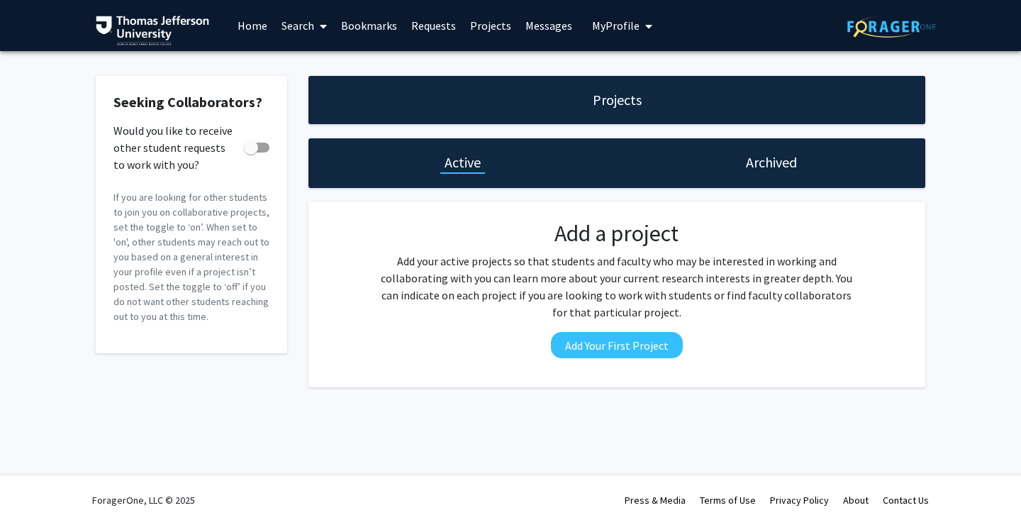
click at [439, 26] on link "Requests" at bounding box center [433, 26] width 59 height 50
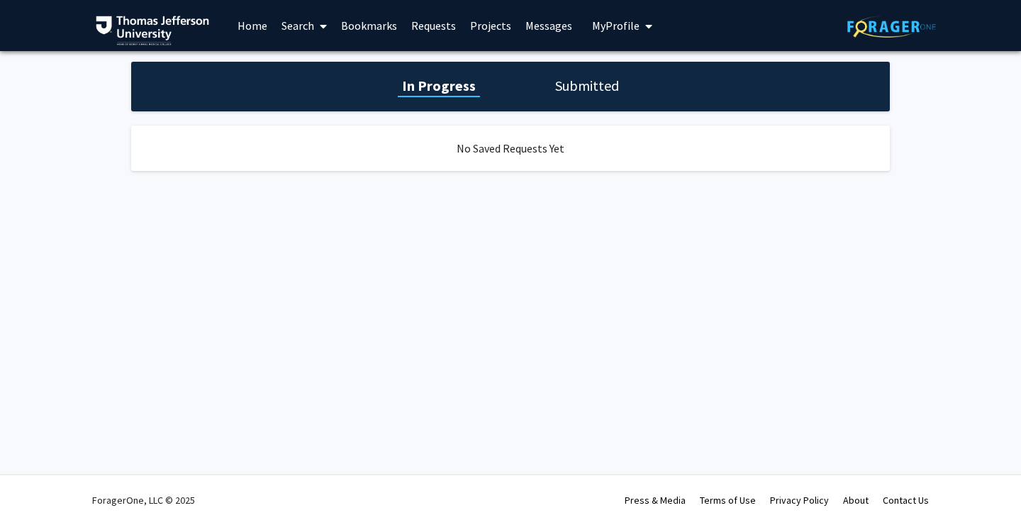
click at [372, 29] on link "Bookmarks" at bounding box center [369, 26] width 70 height 50
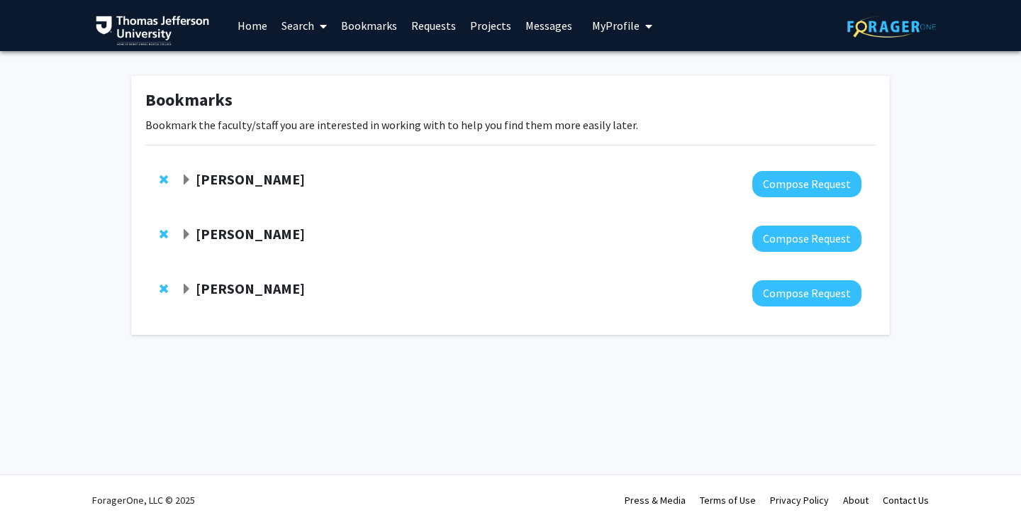
click at [309, 29] on link "Search" at bounding box center [304, 26] width 60 height 50
click at [241, 27] on link "Home" at bounding box center [252, 26] width 44 height 50
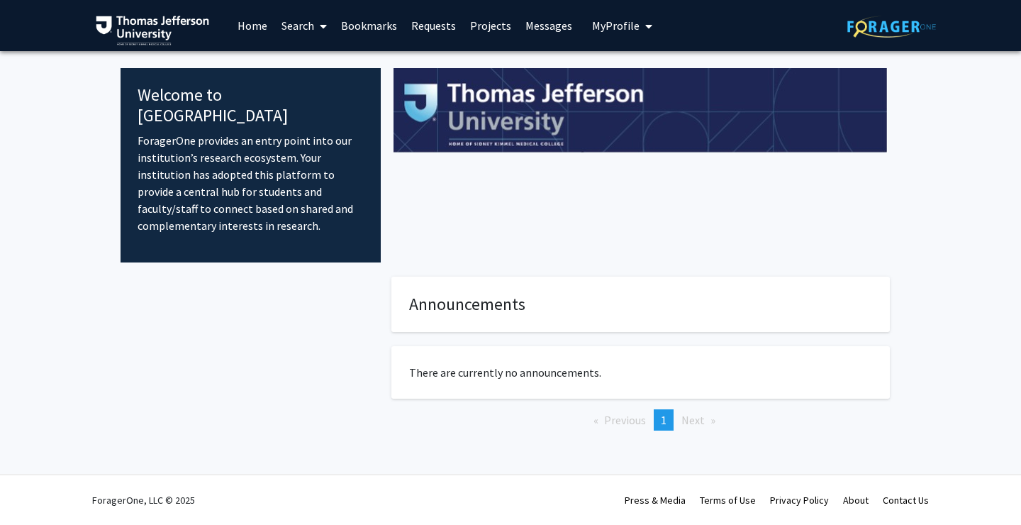
click at [378, 38] on link "Bookmarks" at bounding box center [369, 26] width 70 height 50
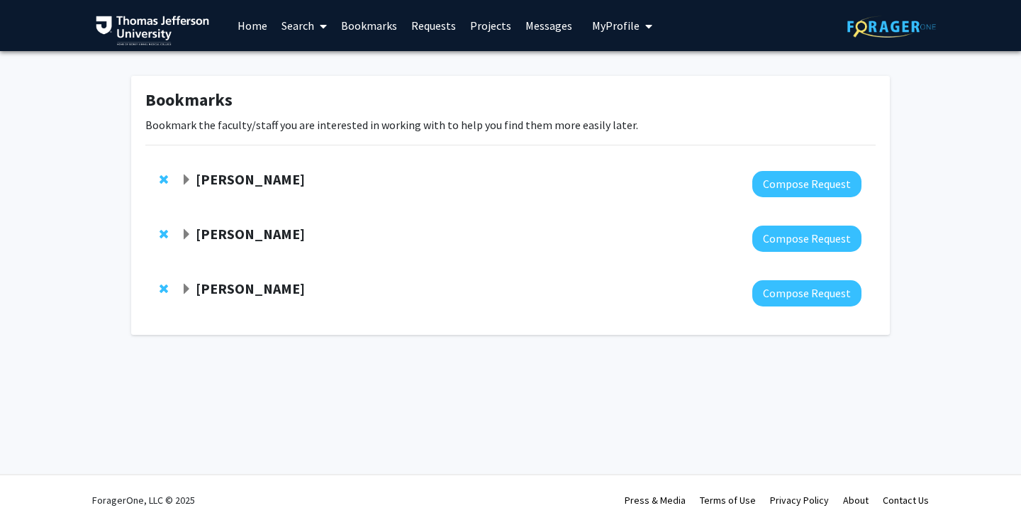
click at [279, 178] on strong "[PERSON_NAME]" at bounding box center [250, 179] width 109 height 18
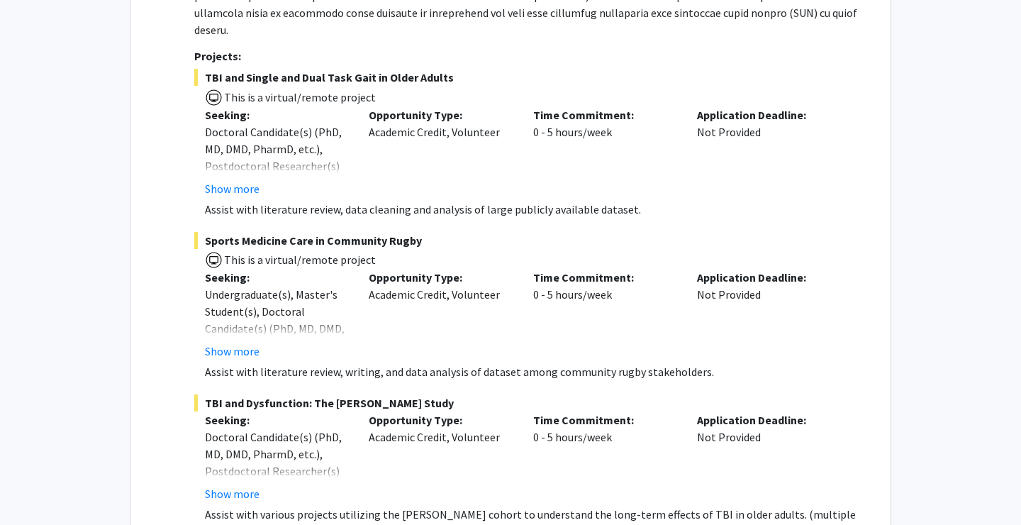
scroll to position [360, 0]
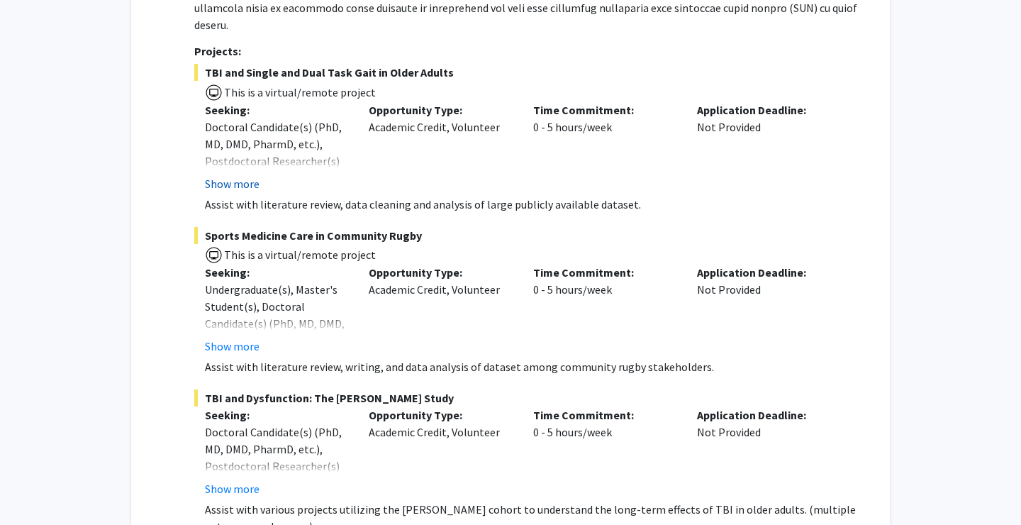
click at [249, 175] on button "Show more" at bounding box center [232, 183] width 55 height 17
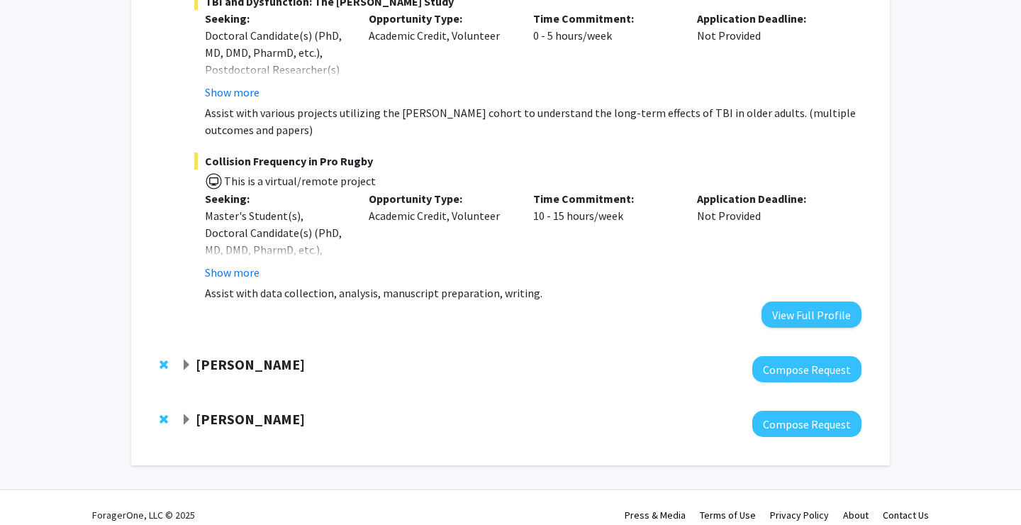
scroll to position [807, 0]
click at [275, 356] on strong "[PERSON_NAME]" at bounding box center [250, 365] width 109 height 18
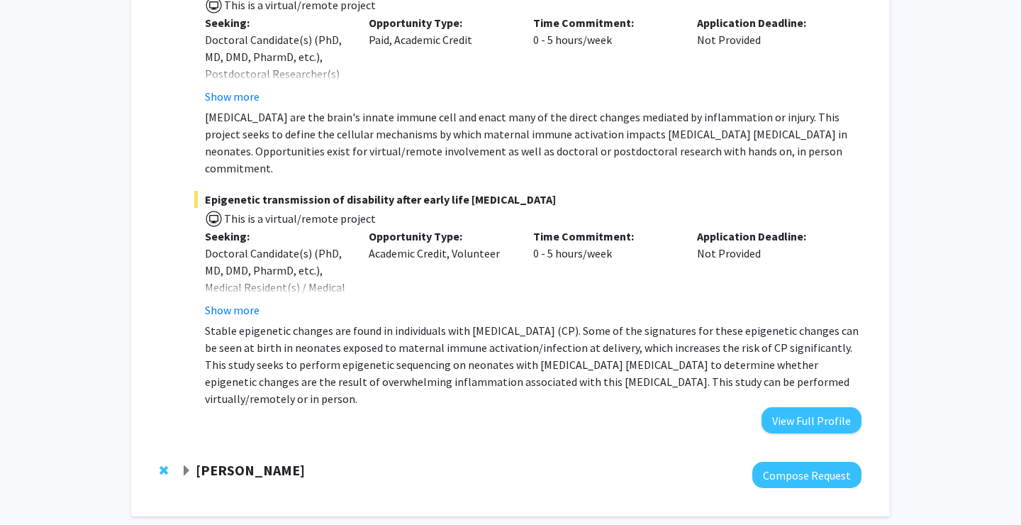
scroll to position [1704, 0]
click at [247, 302] on button "Show more" at bounding box center [232, 310] width 55 height 17
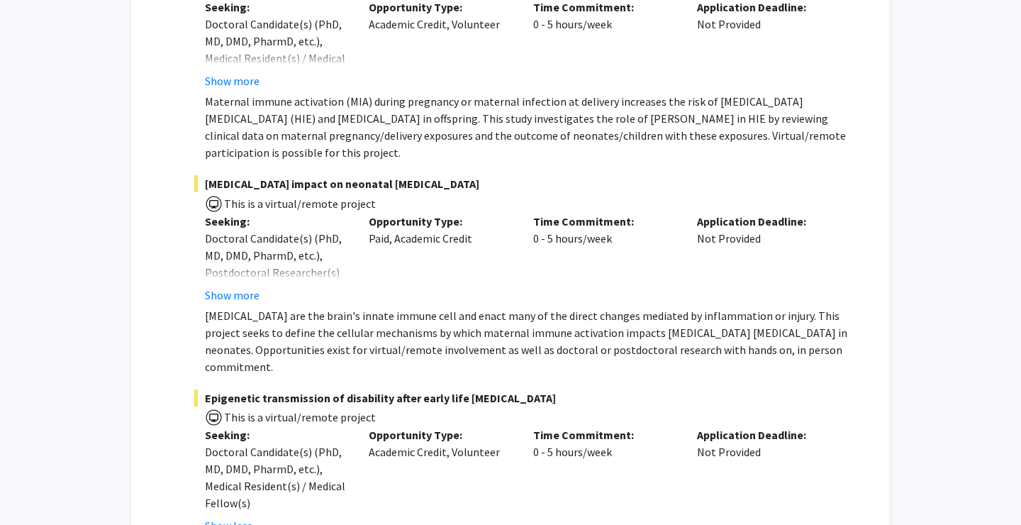
scroll to position [1434, 0]
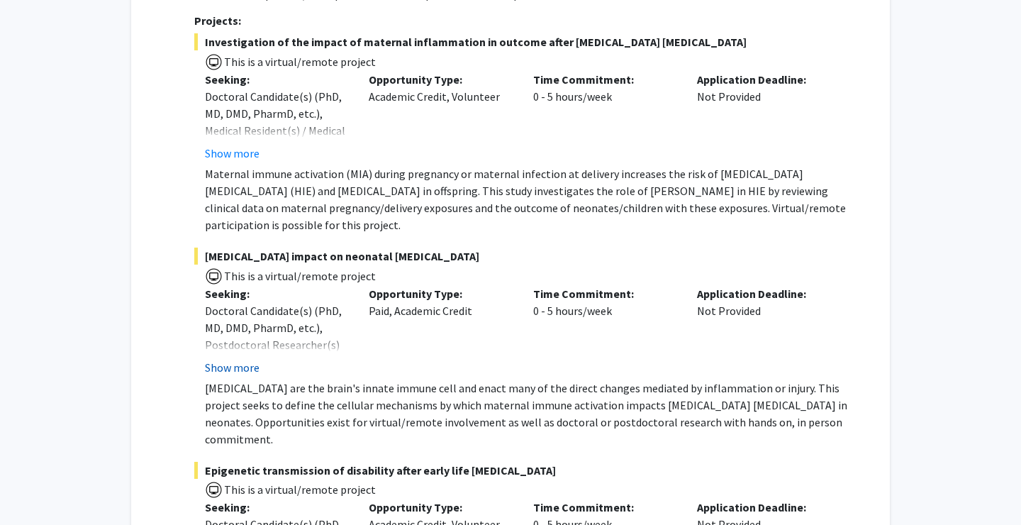
click at [242, 359] on button "Show more" at bounding box center [232, 367] width 55 height 17
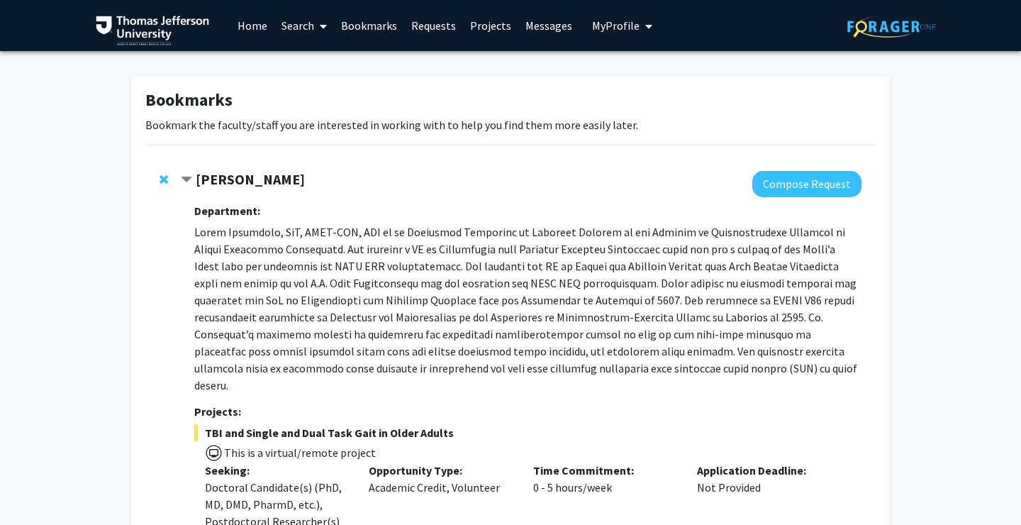
scroll to position [0, 0]
click at [271, 179] on strong "[PERSON_NAME]" at bounding box center [250, 179] width 109 height 18
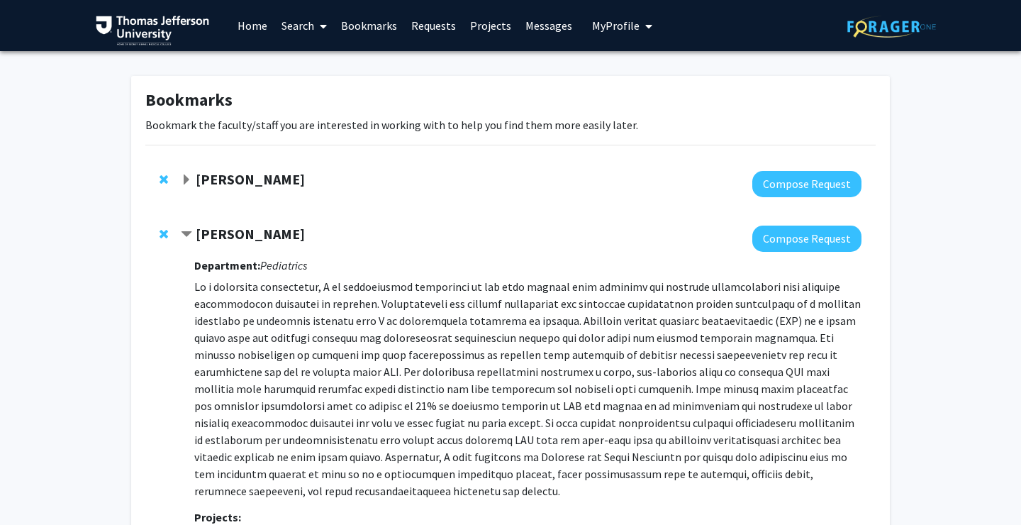
click at [238, 242] on strong "[PERSON_NAME]" at bounding box center [250, 234] width 109 height 18
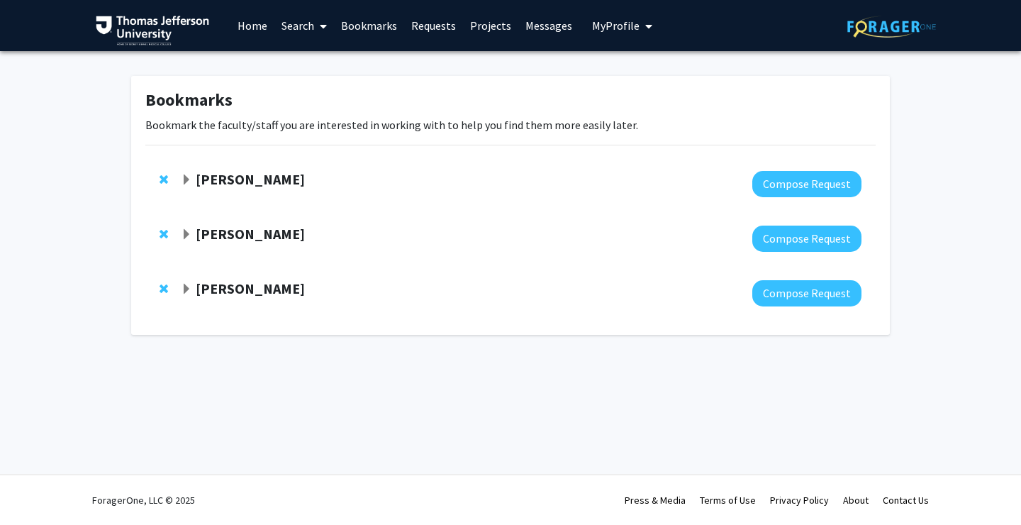
click at [262, 297] on strong "[PERSON_NAME]" at bounding box center [250, 288] width 109 height 18
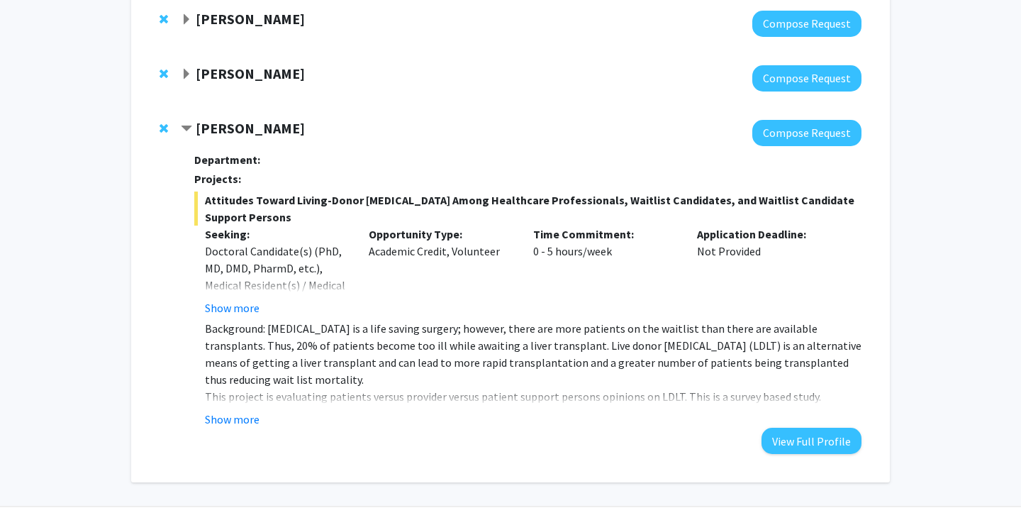
scroll to position [164, 0]
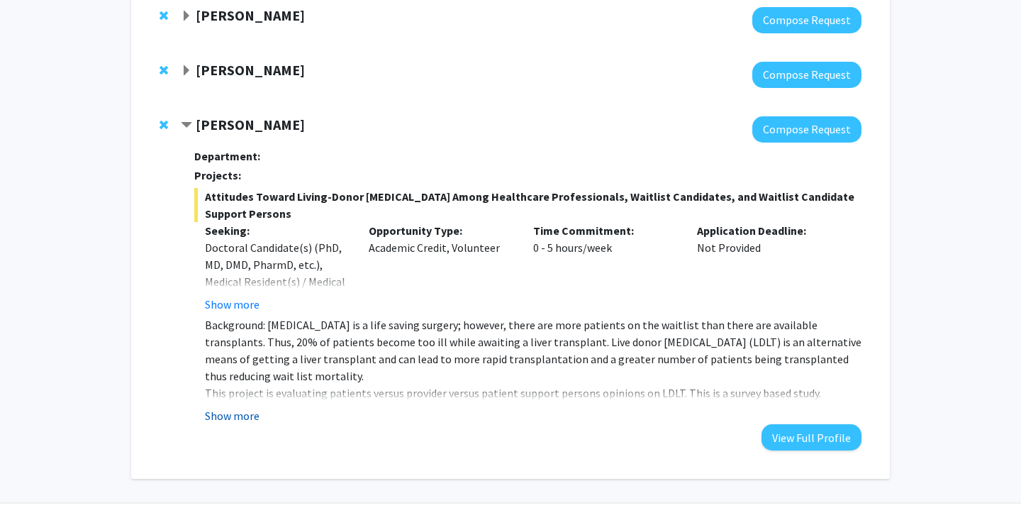
click at [245, 420] on button "Show more" at bounding box center [232, 415] width 55 height 17
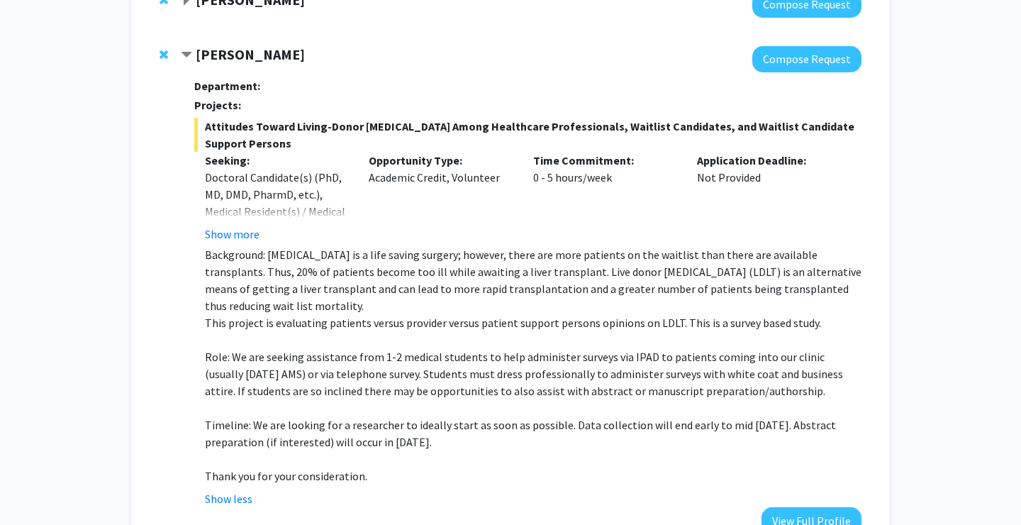
scroll to position [174, 0]
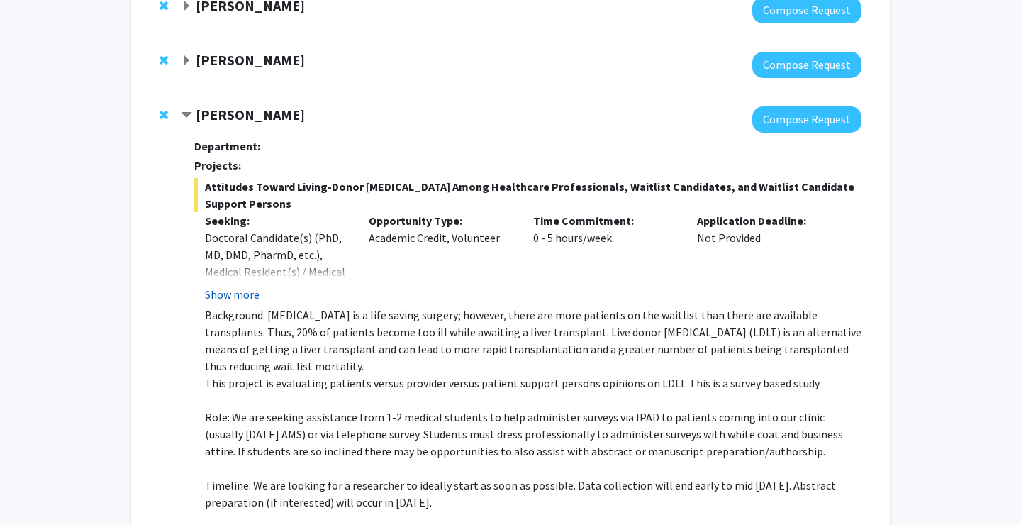
click at [244, 299] on button "Show more" at bounding box center [232, 294] width 55 height 17
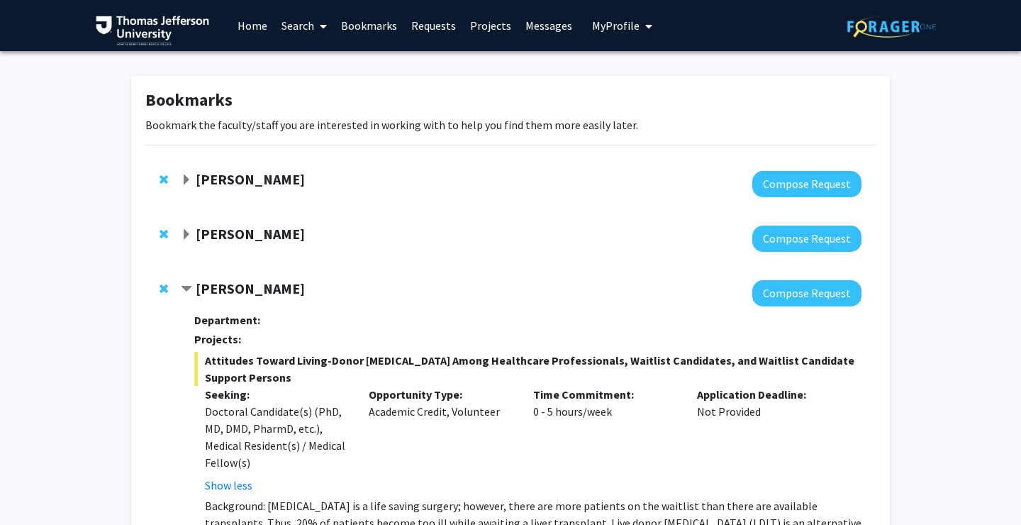
scroll to position [0, 0]
click at [242, 283] on strong "[PERSON_NAME]" at bounding box center [250, 288] width 109 height 18
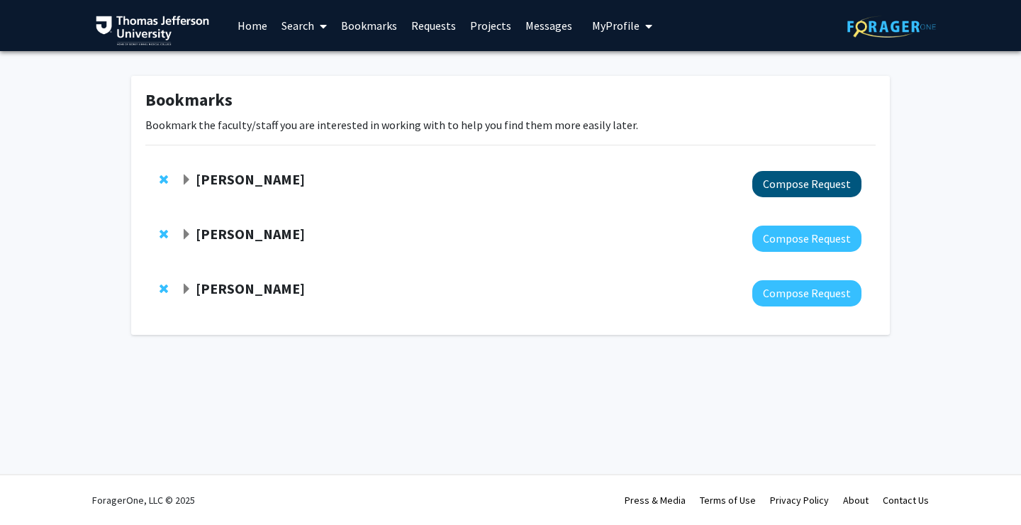
click at [796, 184] on button "Compose Request" at bounding box center [806, 184] width 109 height 26
click at [283, 28] on link "Search" at bounding box center [304, 26] width 60 height 50
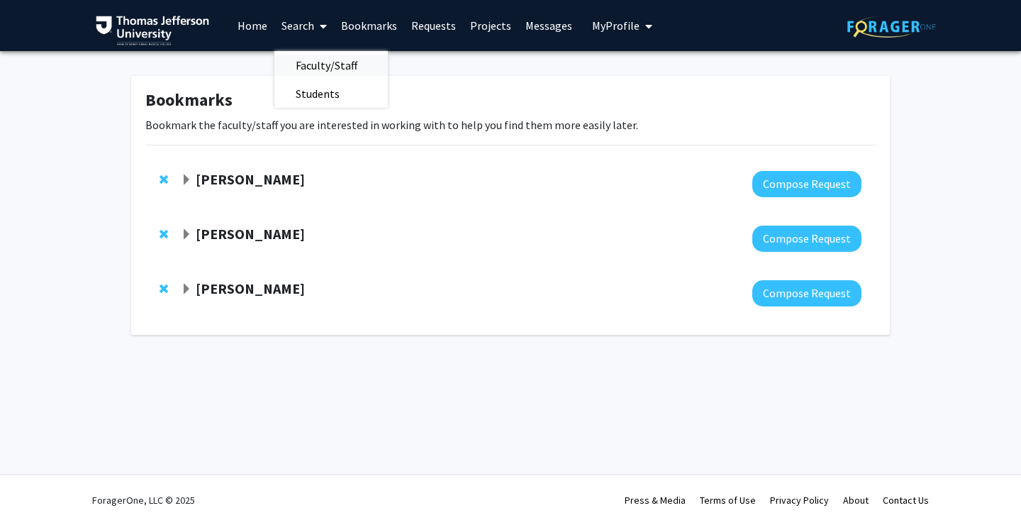
click at [306, 65] on span "Faculty/Staff" at bounding box center [326, 65] width 104 height 28
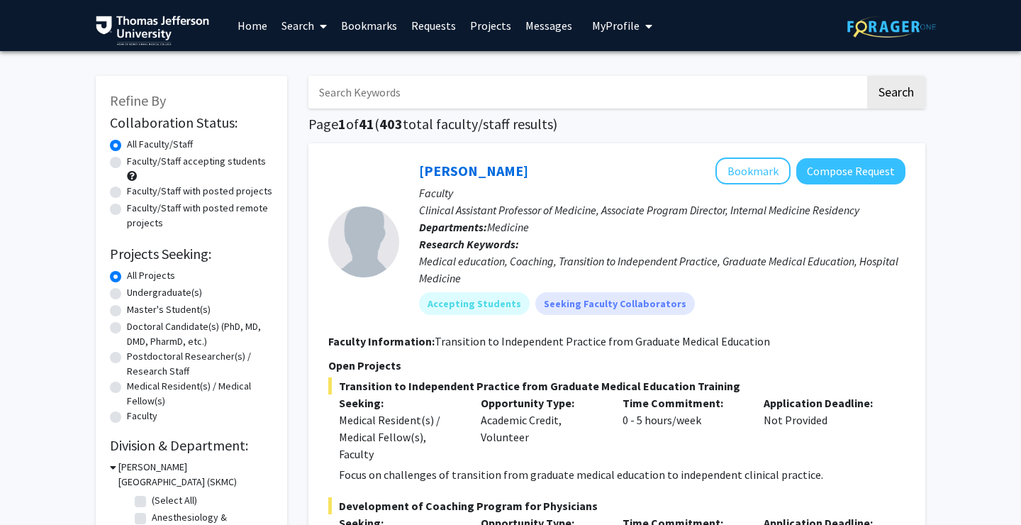
click at [152, 333] on label "Doctoral Candidate(s) (PhD, MD, DMD, PharmD, etc.)" at bounding box center [200, 334] width 146 height 30
click at [136, 328] on input "Doctoral Candidate(s) (PhD, MD, DMD, PharmD, etc.)" at bounding box center [131, 323] width 9 height 9
radio input "true"
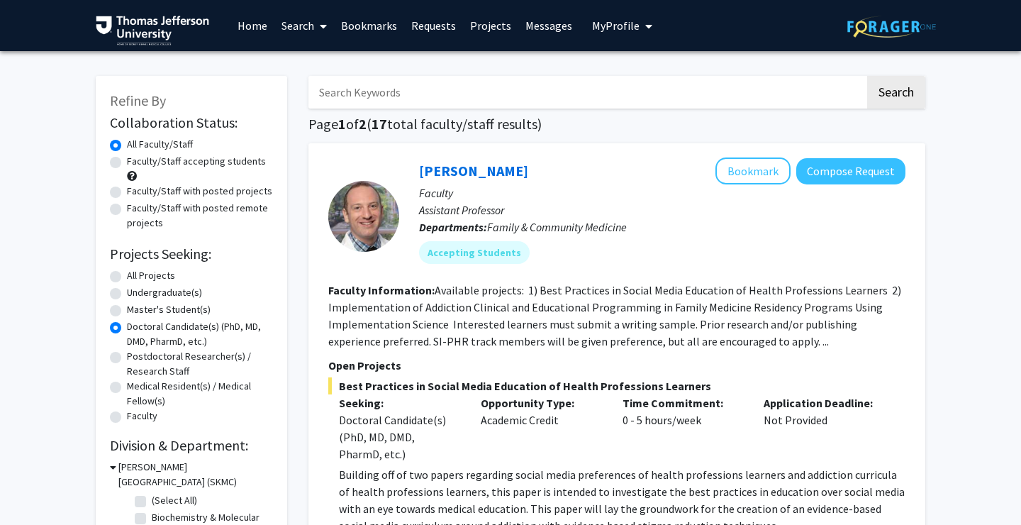
click at [383, 124] on span "17" at bounding box center [379, 124] width 16 height 18
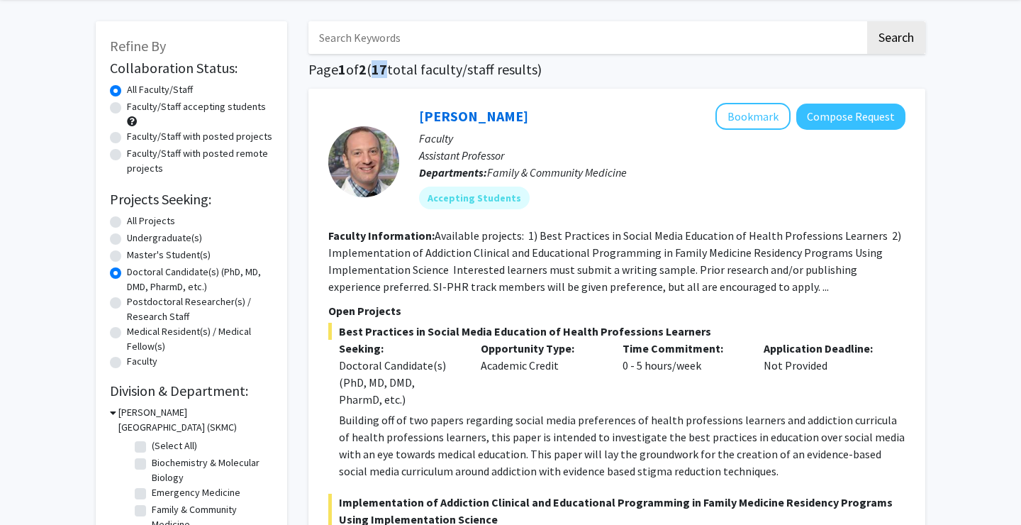
scroll to position [56, 0]
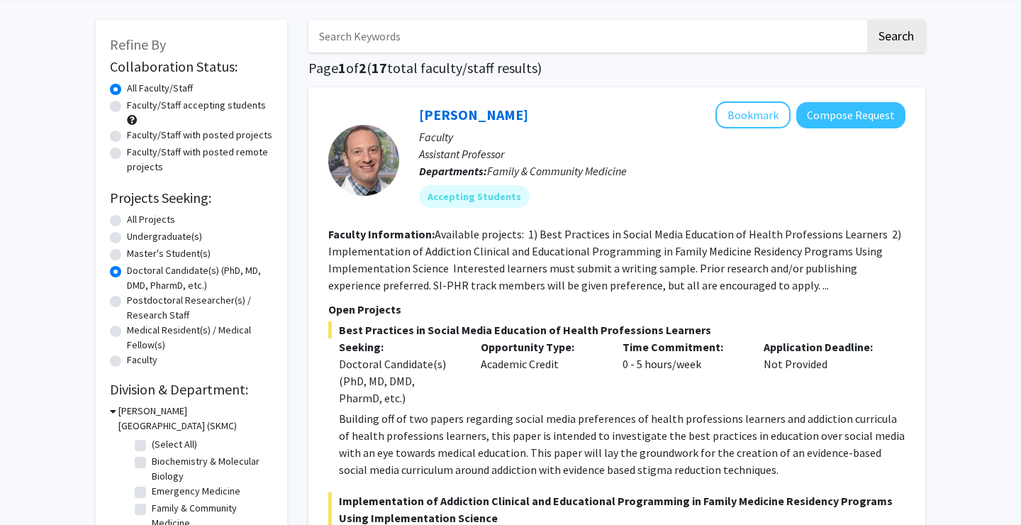
click at [147, 218] on label "All Projects" at bounding box center [151, 219] width 48 height 15
click at [136, 218] on input "All Projects" at bounding box center [131, 216] width 9 height 9
radio input "true"
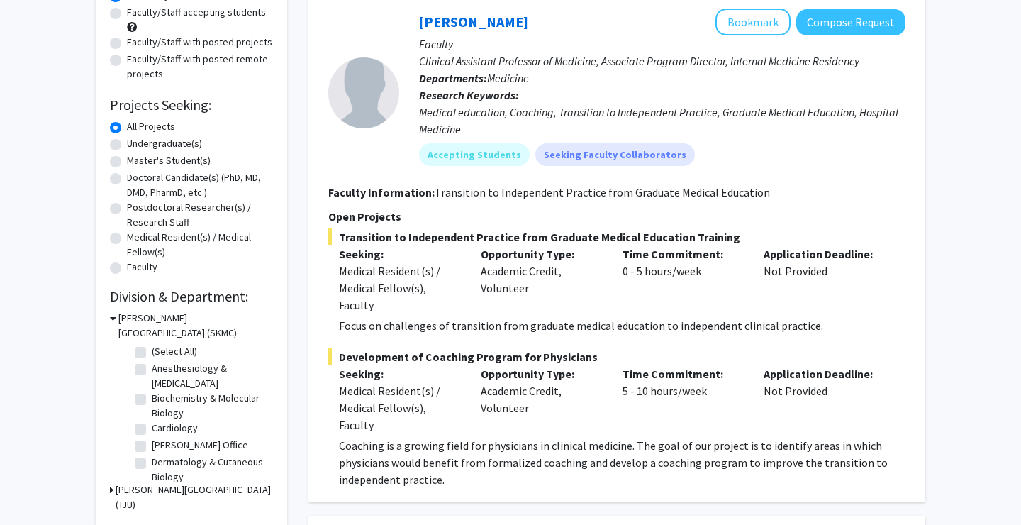
scroll to position [130, 0]
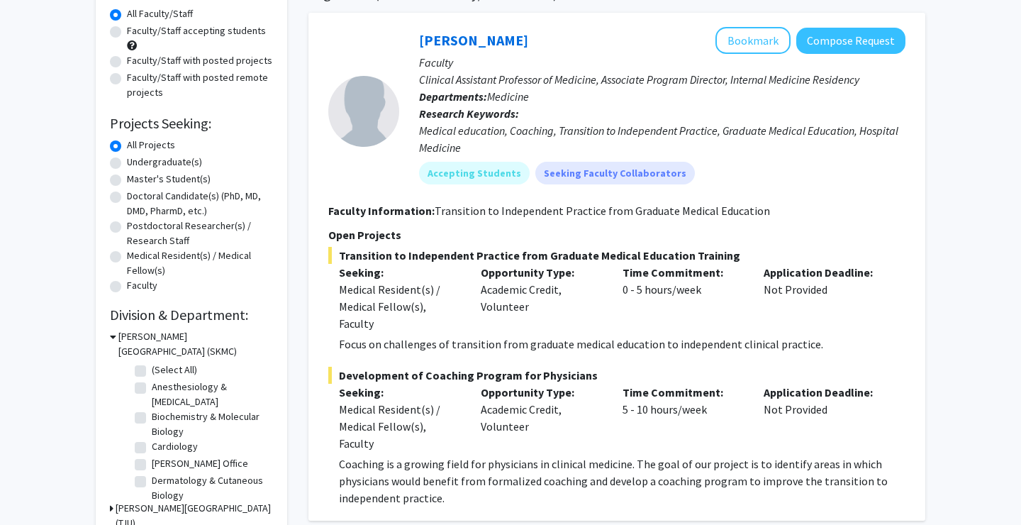
click at [164, 213] on label "Doctoral Candidate(s) (PhD, MD, DMD, PharmD, etc.)" at bounding box center [200, 204] width 146 height 30
click at [136, 198] on input "Doctoral Candidate(s) (PhD, MD, DMD, PharmD, etc.)" at bounding box center [131, 193] width 9 height 9
radio input "true"
